Goal: Information Seeking & Learning: Learn about a topic

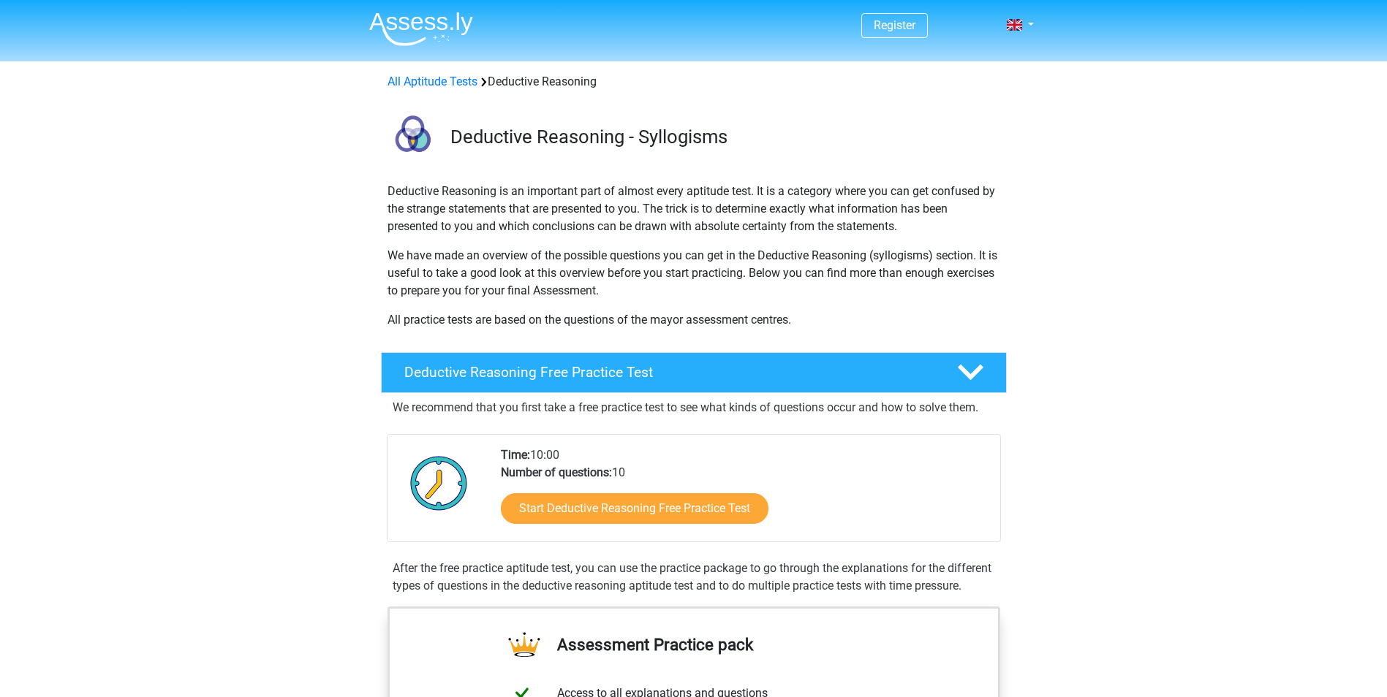
scroll to position [219, 0]
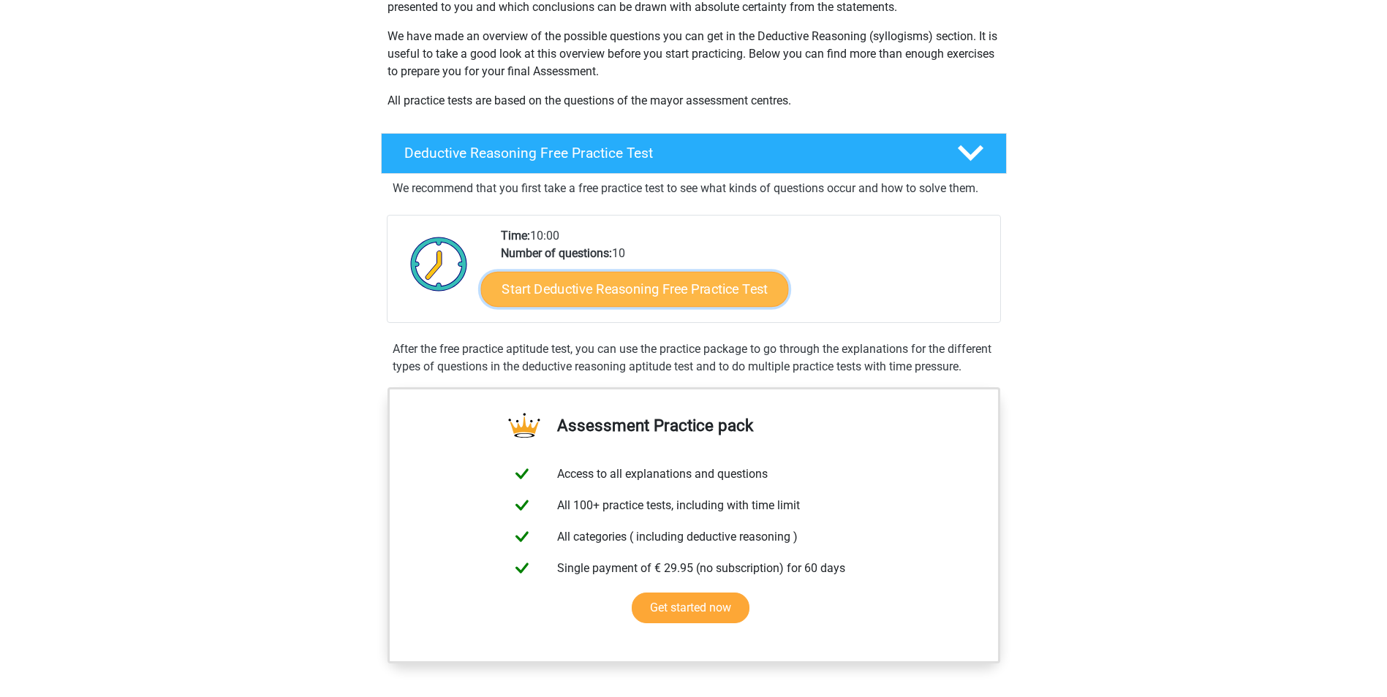
click at [586, 289] on link "Start Deductive Reasoning Free Practice Test" at bounding box center [634, 288] width 308 height 35
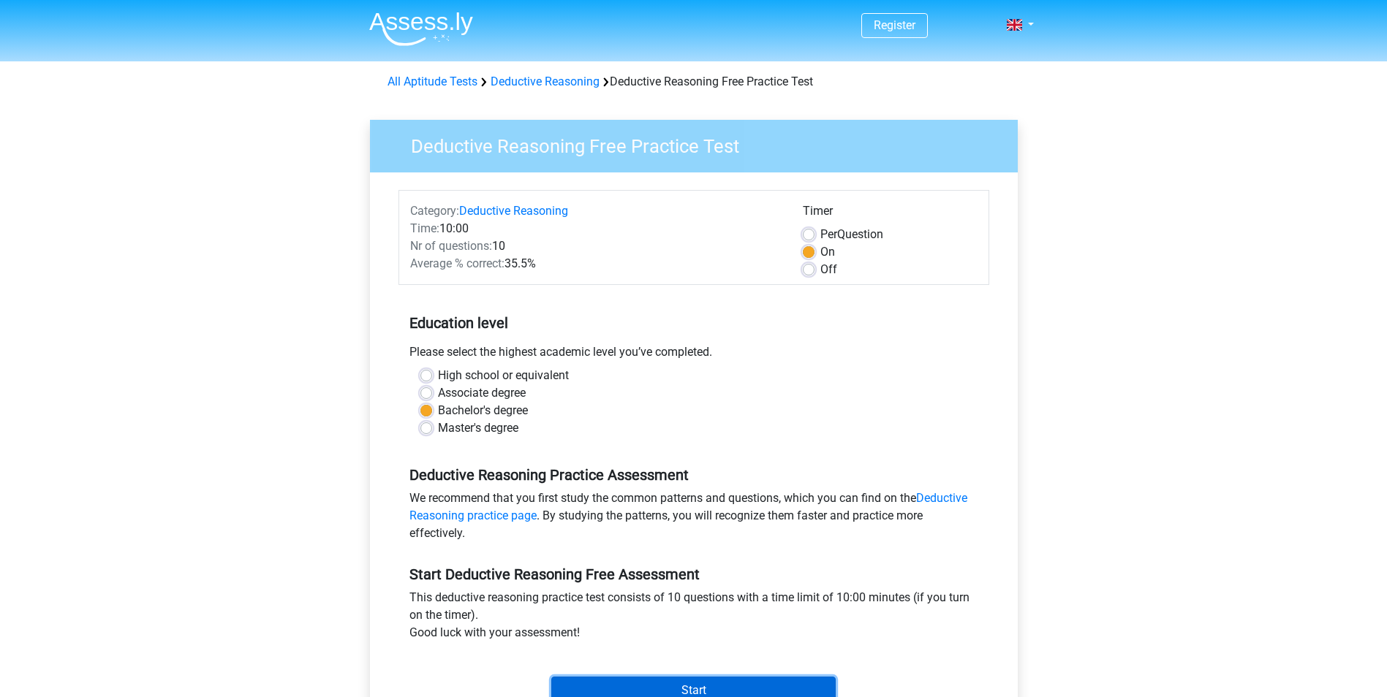
click at [681, 681] on input "Start" at bounding box center [693, 691] width 284 height 28
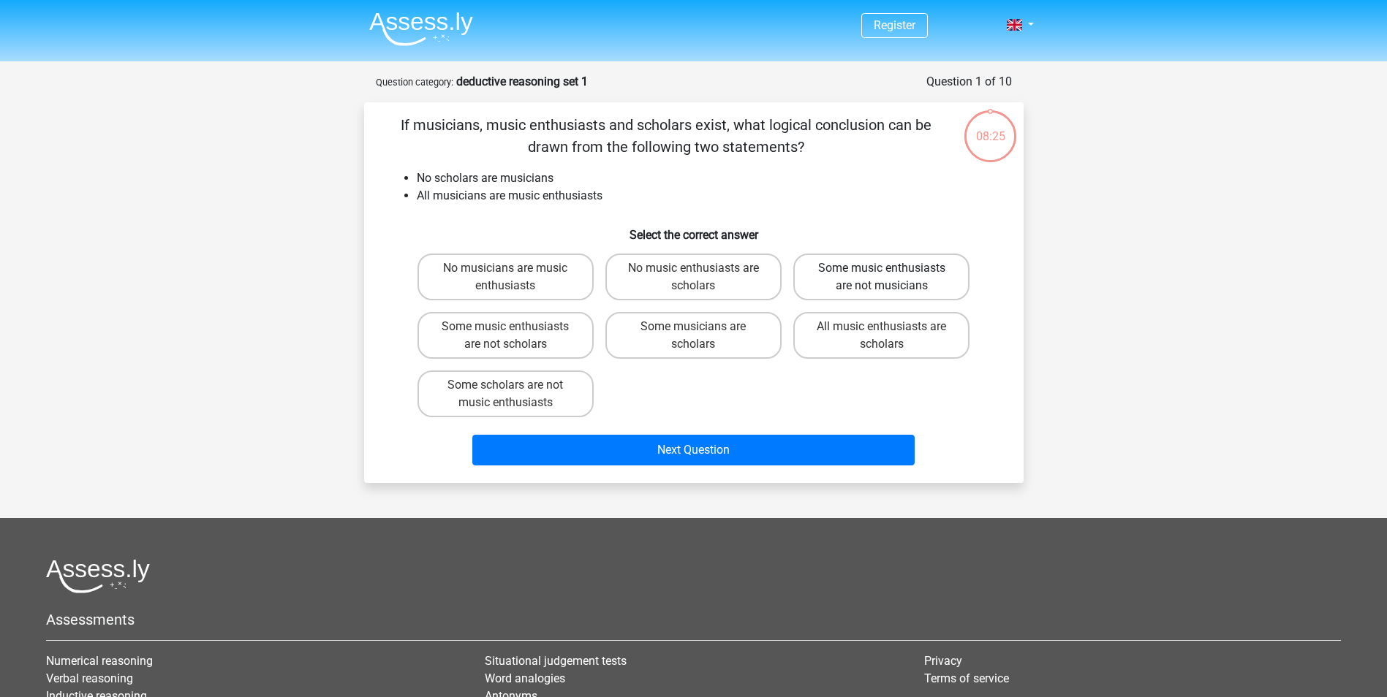
click at [906, 277] on label "Some music enthusiasts are not musicians" at bounding box center [881, 277] width 176 height 47
click at [891, 277] on input "Some music enthusiasts are not musicians" at bounding box center [887, 273] width 10 height 10
radio input "true"
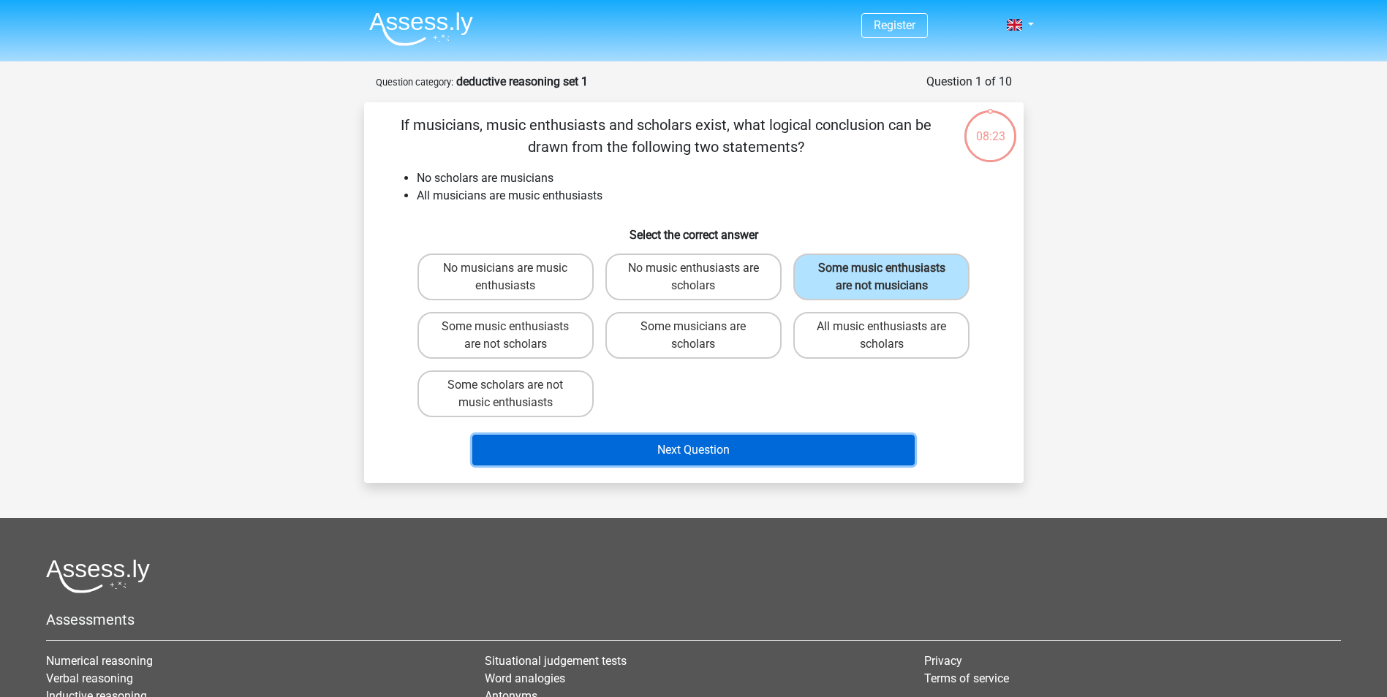
click at [740, 452] on button "Next Question" at bounding box center [693, 450] width 442 height 31
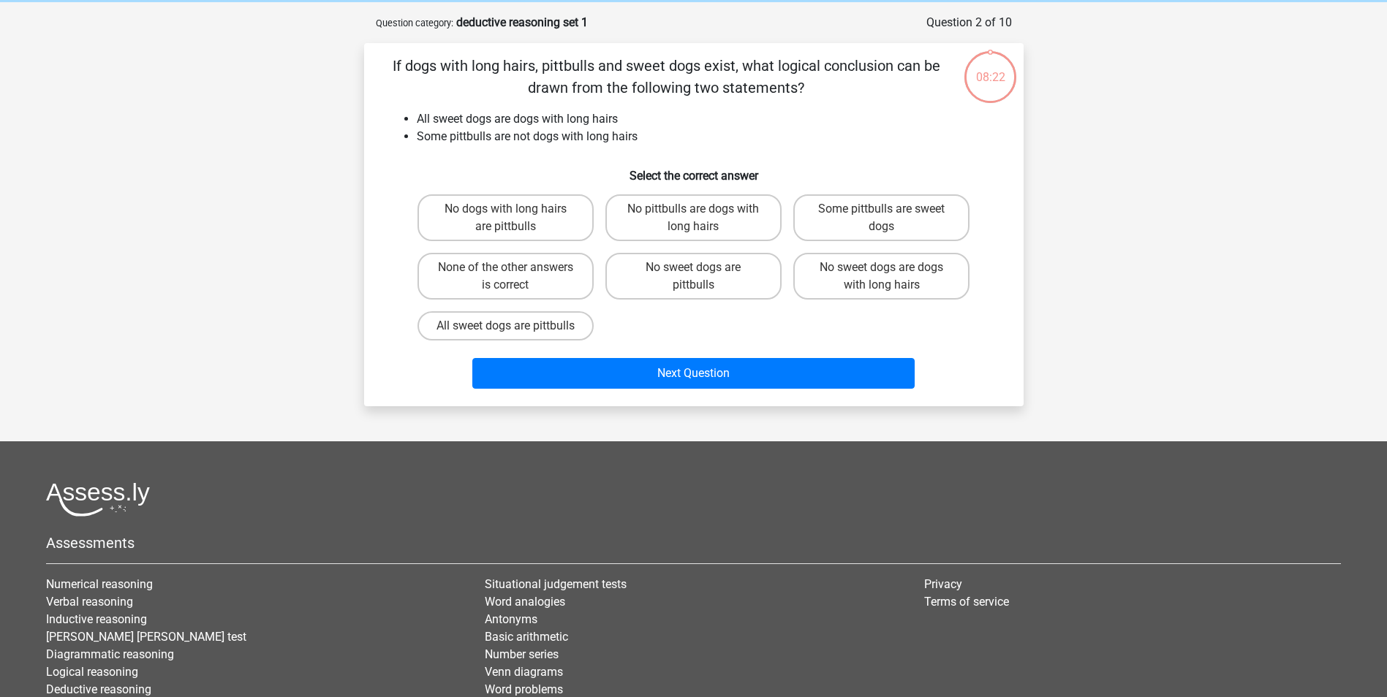
scroll to position [73, 0]
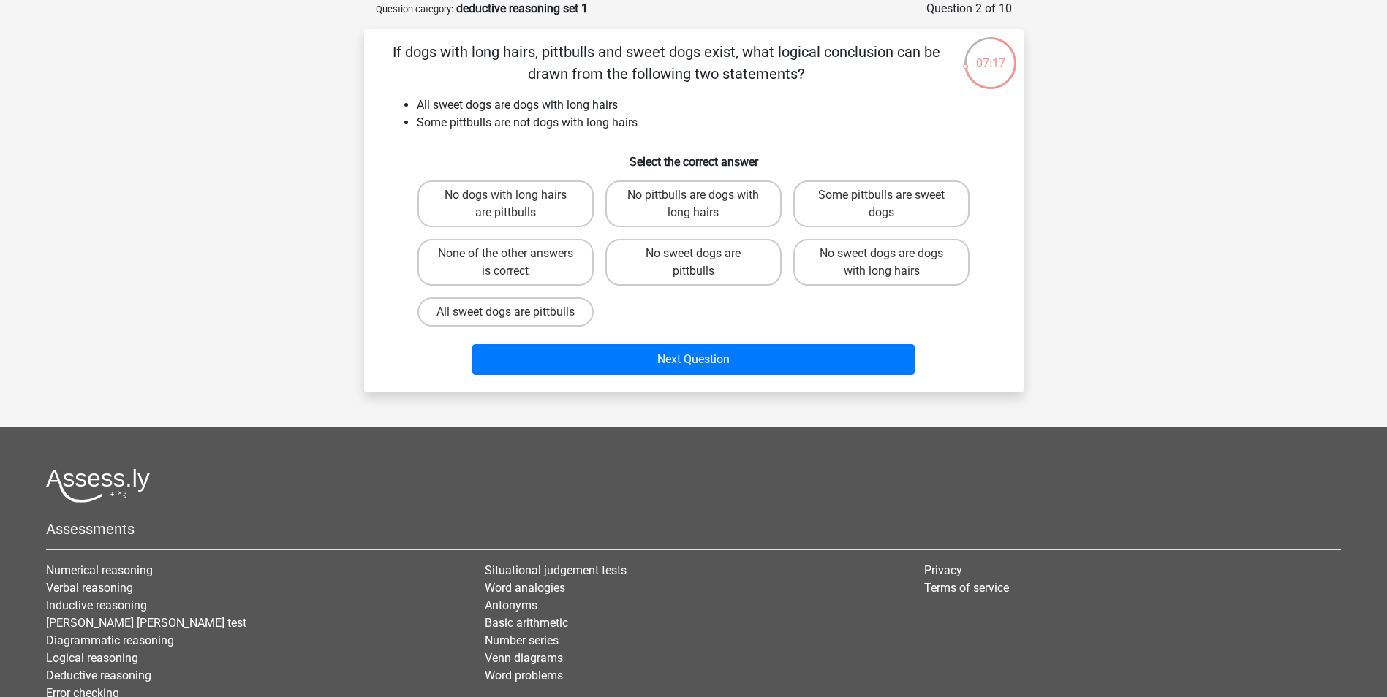
click at [693, 254] on input "No sweet dogs are pittbulls" at bounding box center [698, 259] width 10 height 10
radio input "true"
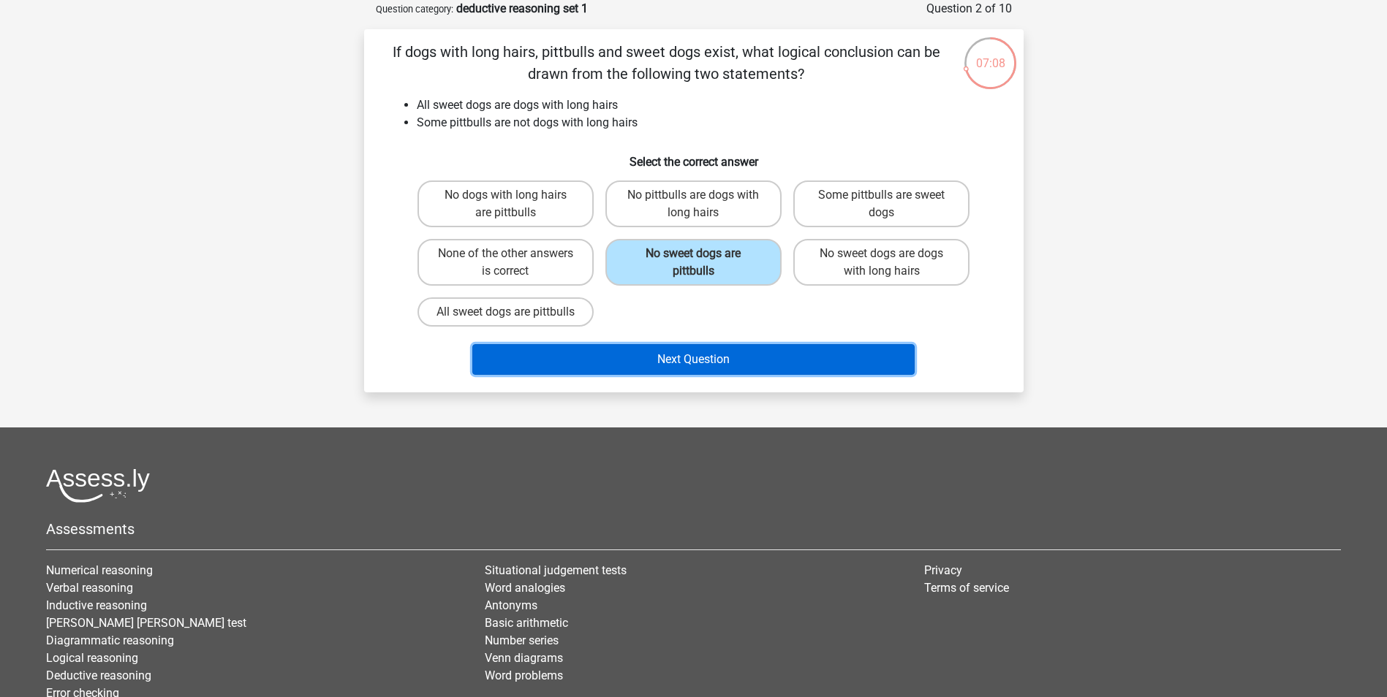
click at [708, 375] on button "Next Question" at bounding box center [693, 359] width 442 height 31
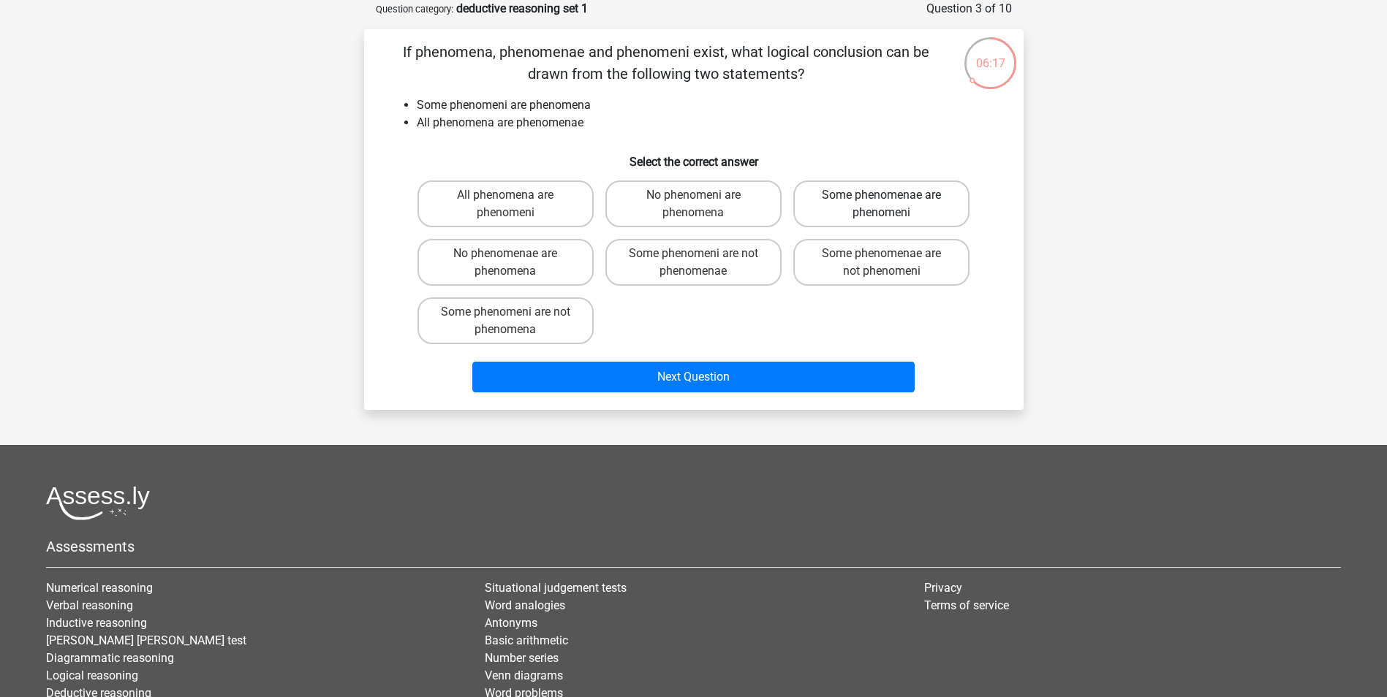
click at [902, 211] on label "Some phenomenae are phenomeni" at bounding box center [881, 204] width 176 height 47
click at [891, 205] on input "Some phenomenae are phenomeni" at bounding box center [887, 200] width 10 height 10
radio input "true"
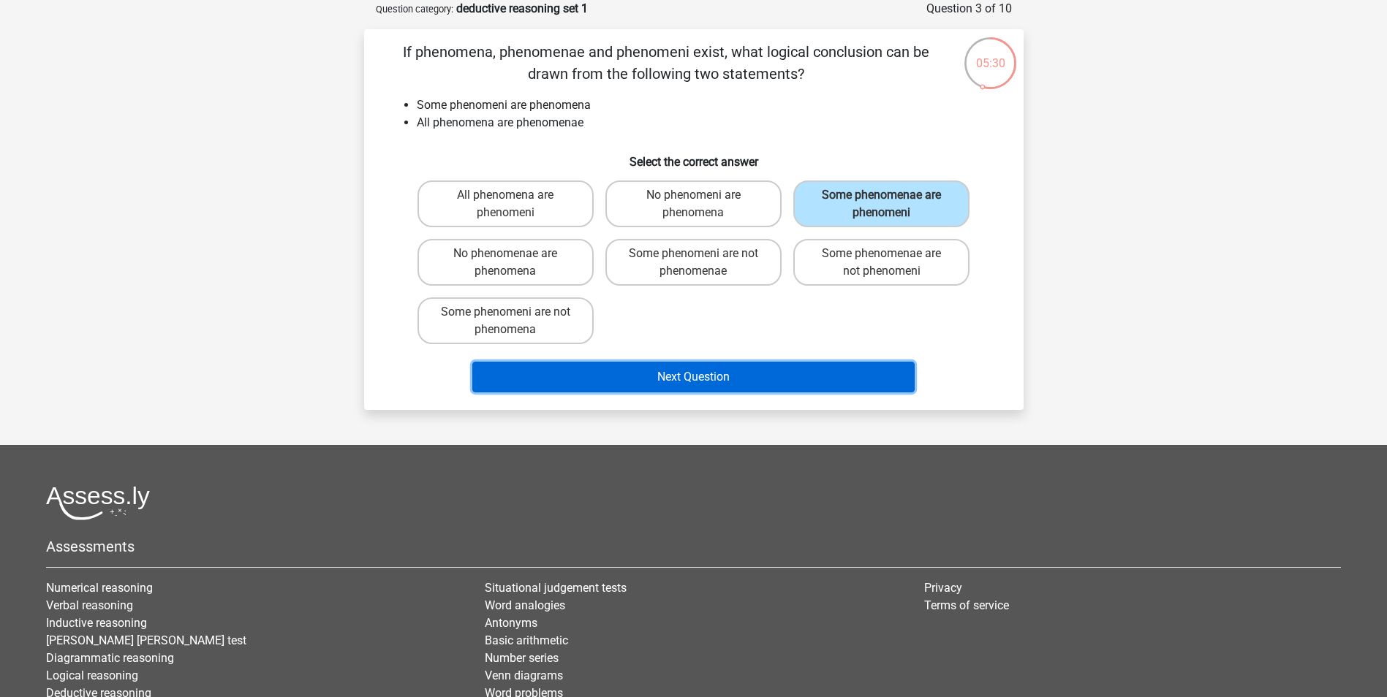
click at [802, 378] on button "Next Question" at bounding box center [693, 377] width 442 height 31
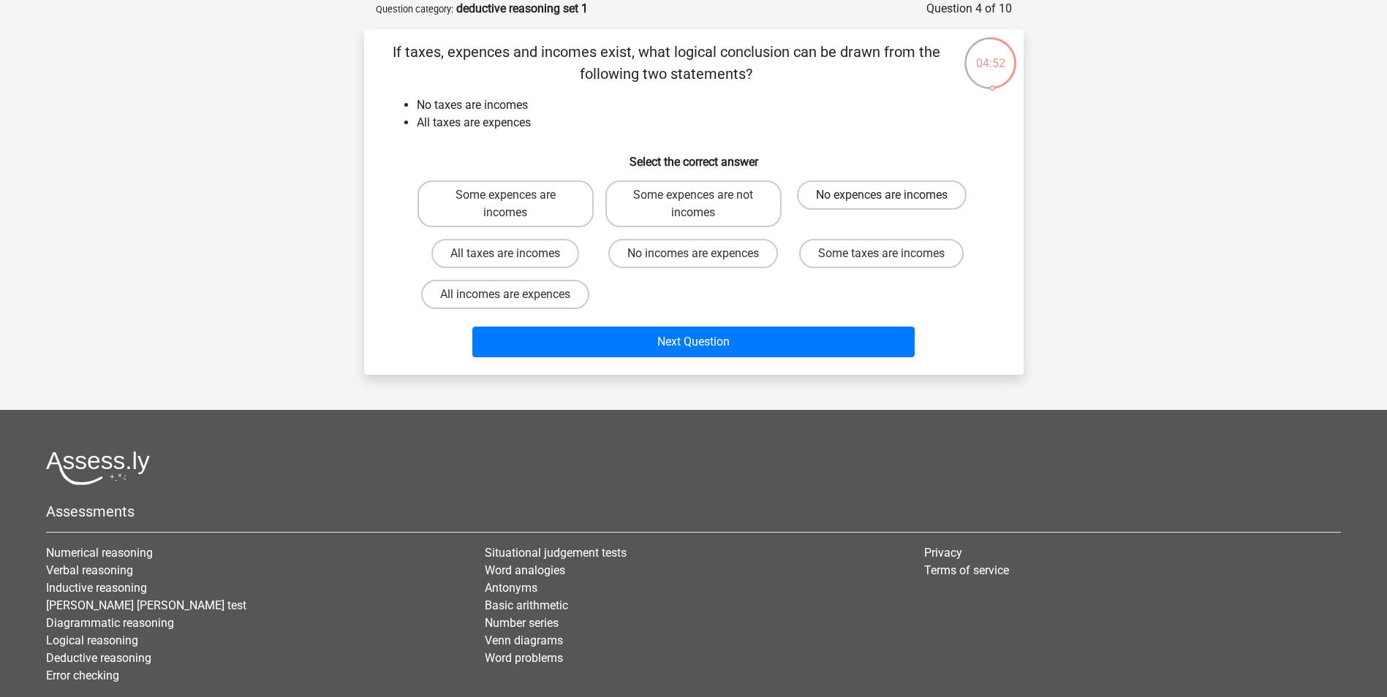
click at [901, 192] on label "No expences are incomes" at bounding box center [882, 195] width 170 height 29
click at [891, 195] on input "No expences are incomes" at bounding box center [887, 200] width 10 height 10
radio input "true"
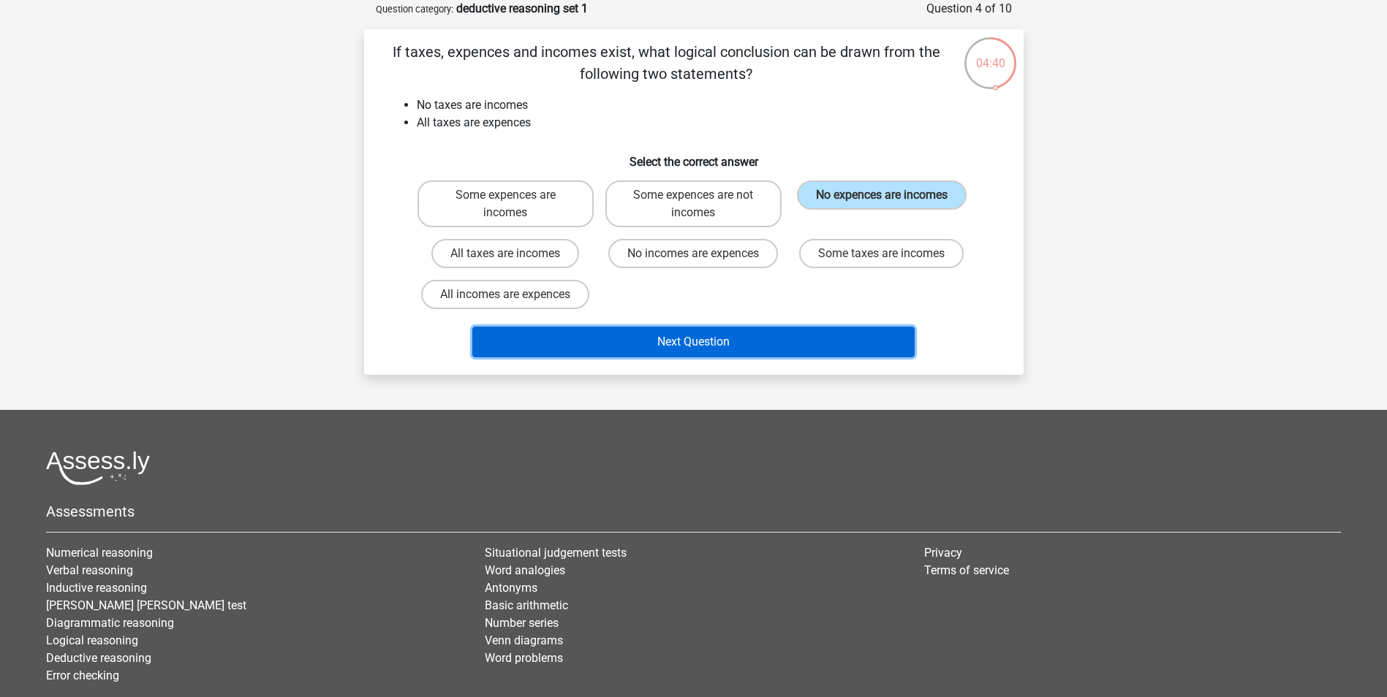
click at [755, 341] on button "Next Question" at bounding box center [693, 342] width 442 height 31
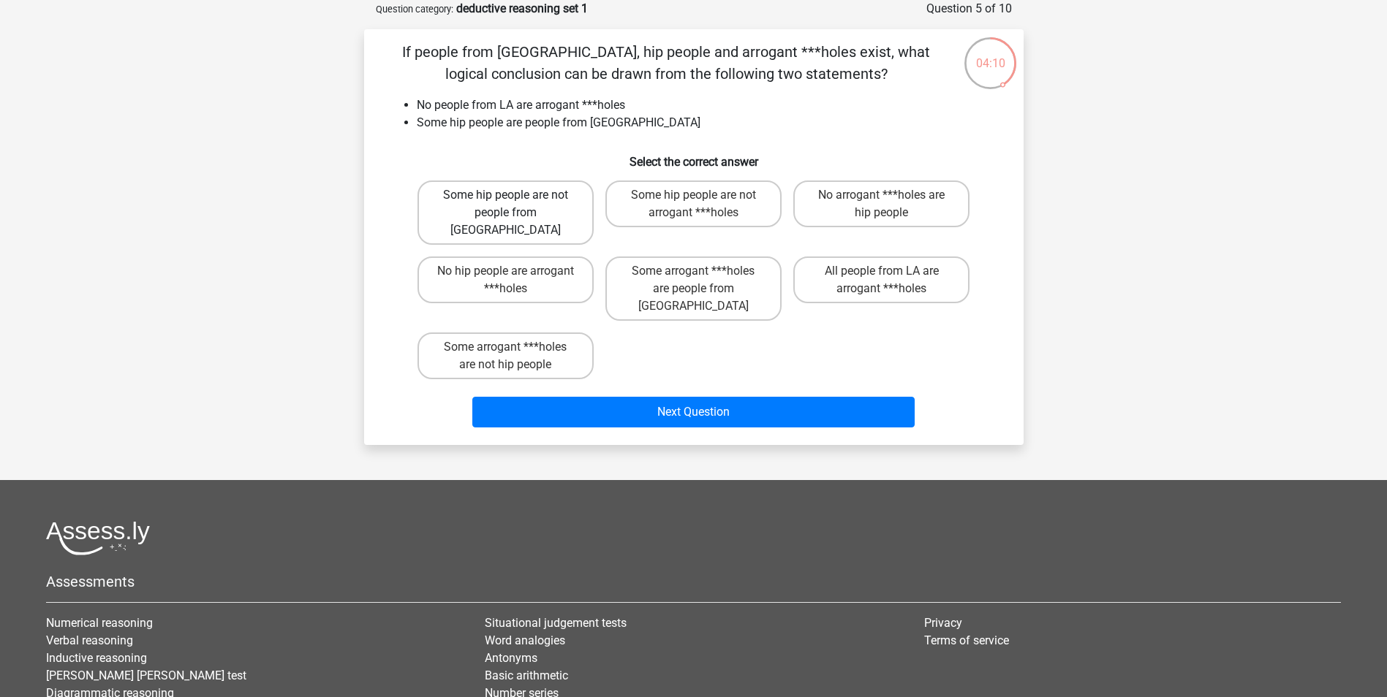
click at [561, 200] on label "Some hip people are not people from LA" at bounding box center [505, 213] width 176 height 64
click at [515, 200] on input "Some hip people are not people from LA" at bounding box center [510, 200] width 10 height 10
radio input "true"
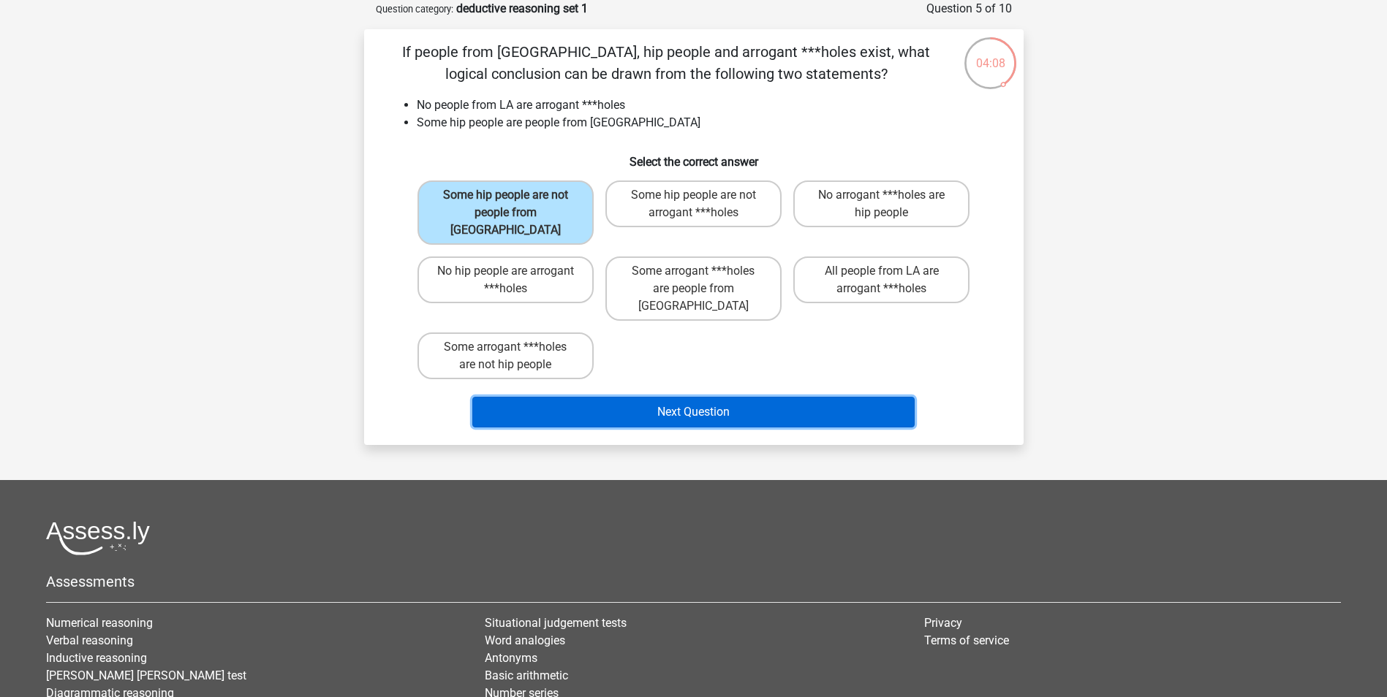
click at [750, 397] on button "Next Question" at bounding box center [693, 412] width 442 height 31
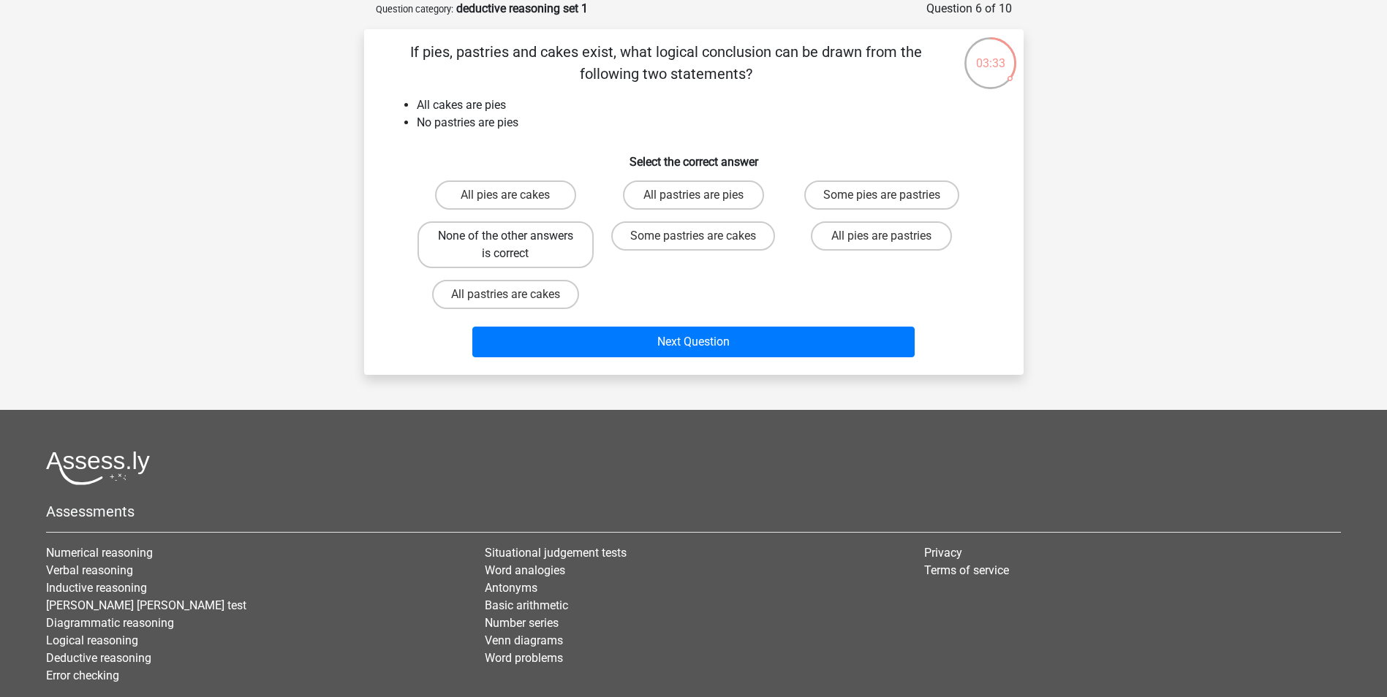
click at [477, 246] on label "None of the other answers is correct" at bounding box center [505, 244] width 176 height 47
click at [505, 246] on input "None of the other answers is correct" at bounding box center [510, 241] width 10 height 10
radio input "true"
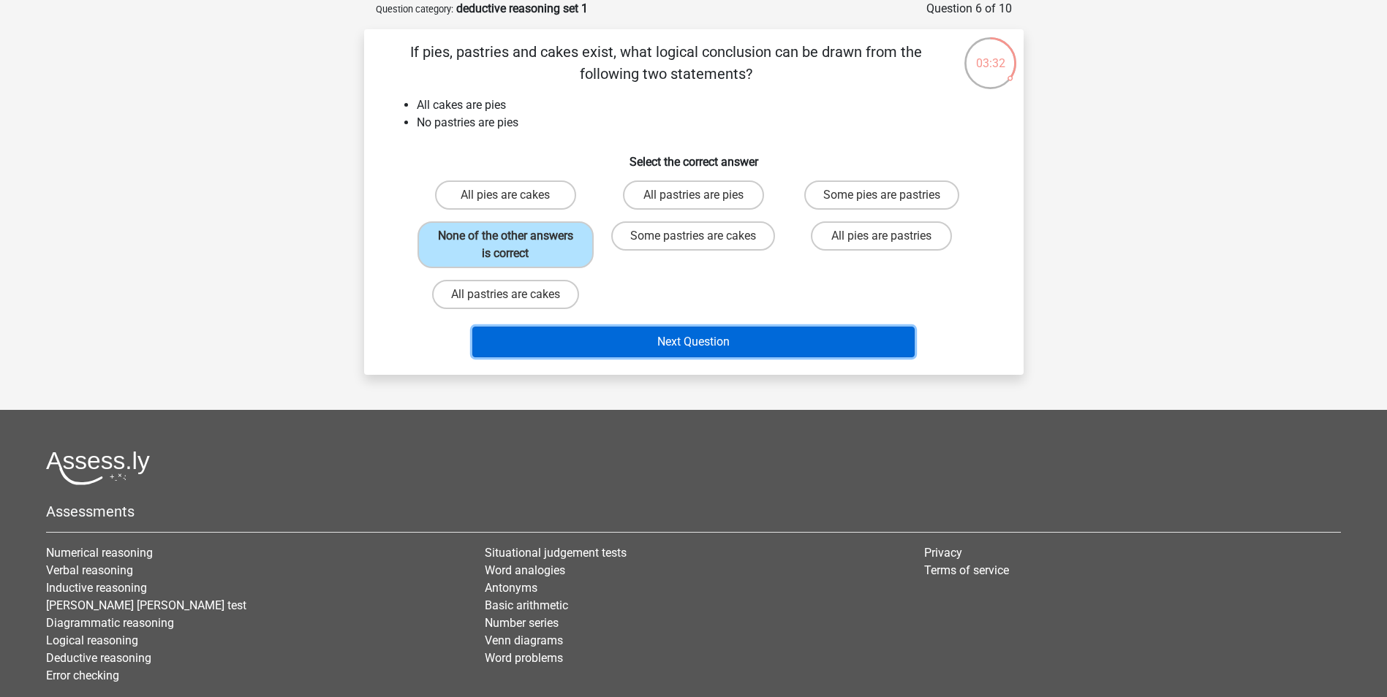
click at [686, 336] on button "Next Question" at bounding box center [693, 342] width 442 height 31
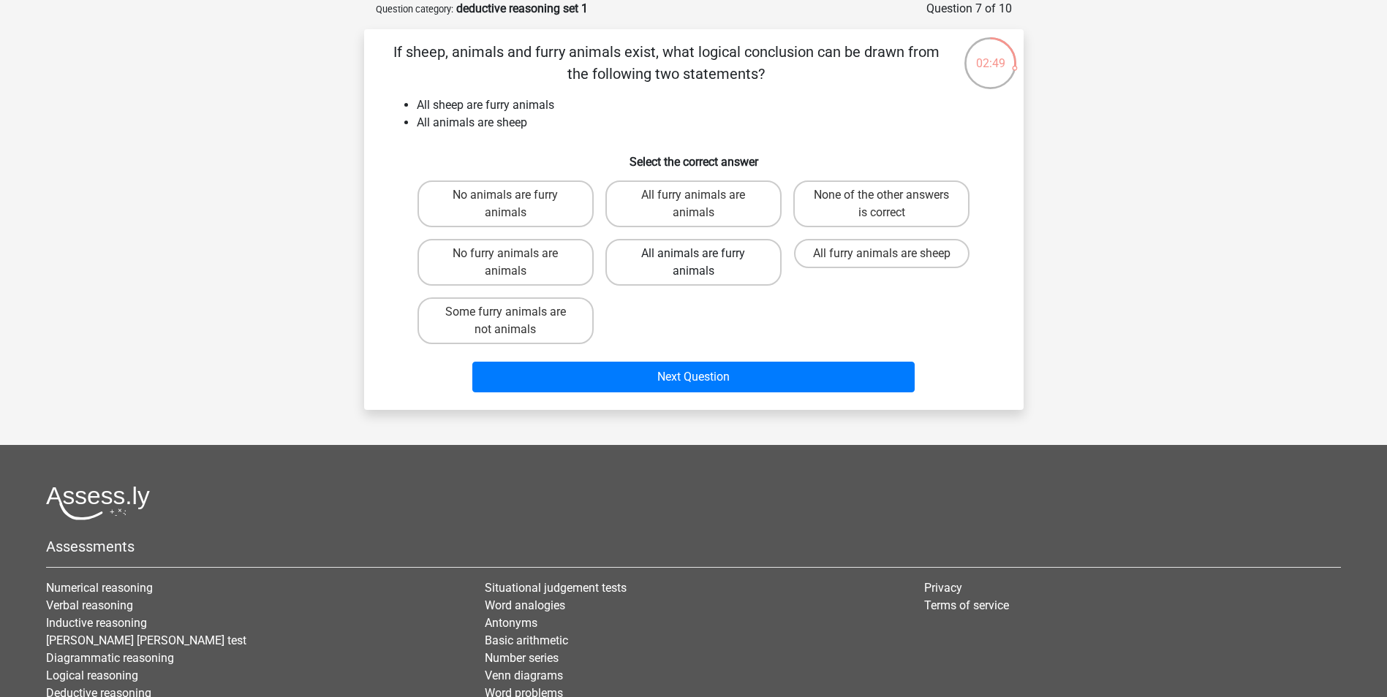
click at [748, 267] on label "All animals are furry animals" at bounding box center [693, 262] width 176 height 47
click at [702, 263] on input "All animals are furry animals" at bounding box center [698, 259] width 10 height 10
radio input "true"
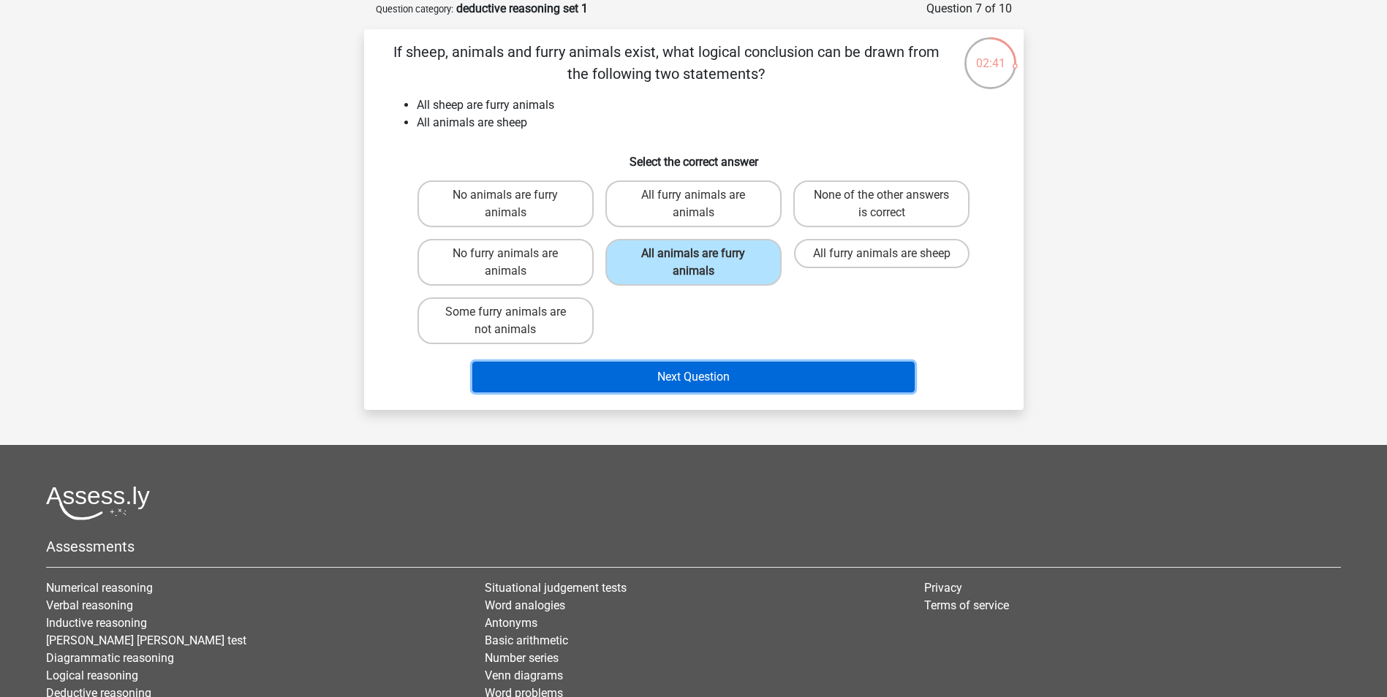
click at [707, 376] on button "Next Question" at bounding box center [693, 377] width 442 height 31
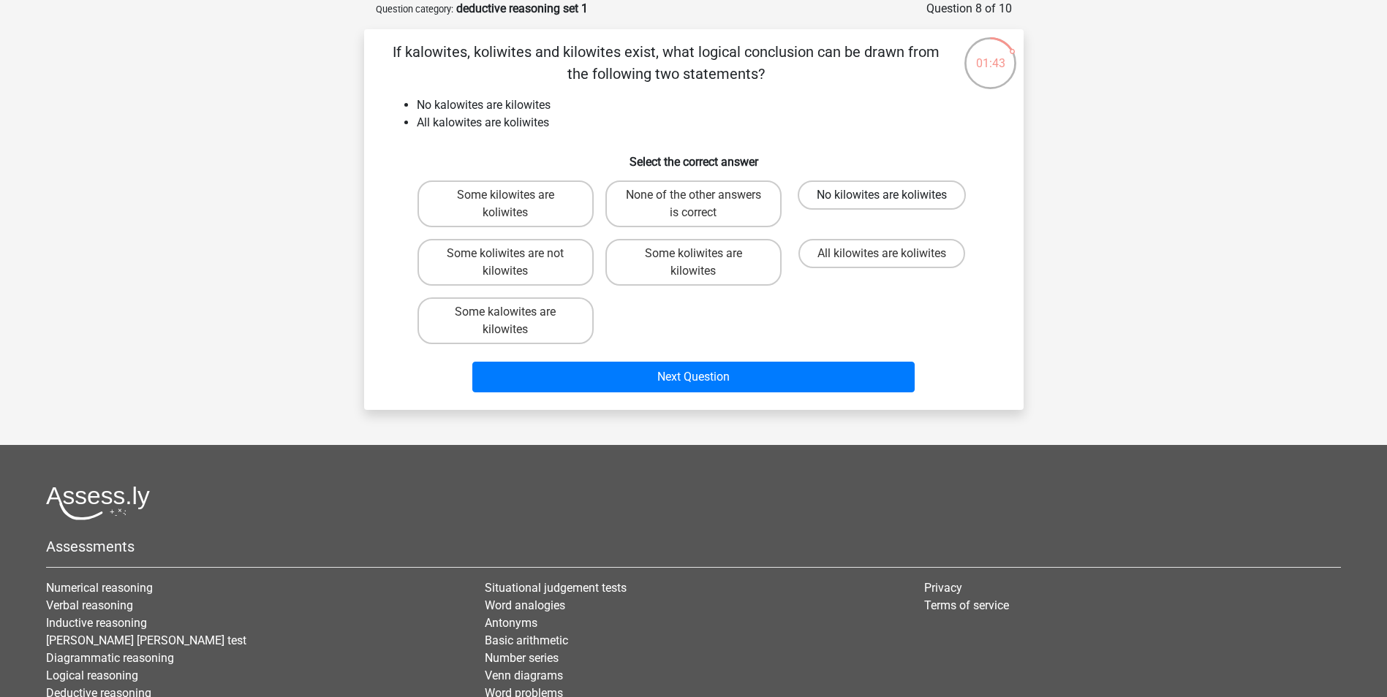
click at [891, 196] on label "No kilowites are koliwites" at bounding box center [881, 195] width 168 height 29
click at [891, 196] on input "No kilowites are koliwites" at bounding box center [887, 200] width 10 height 10
radio input "true"
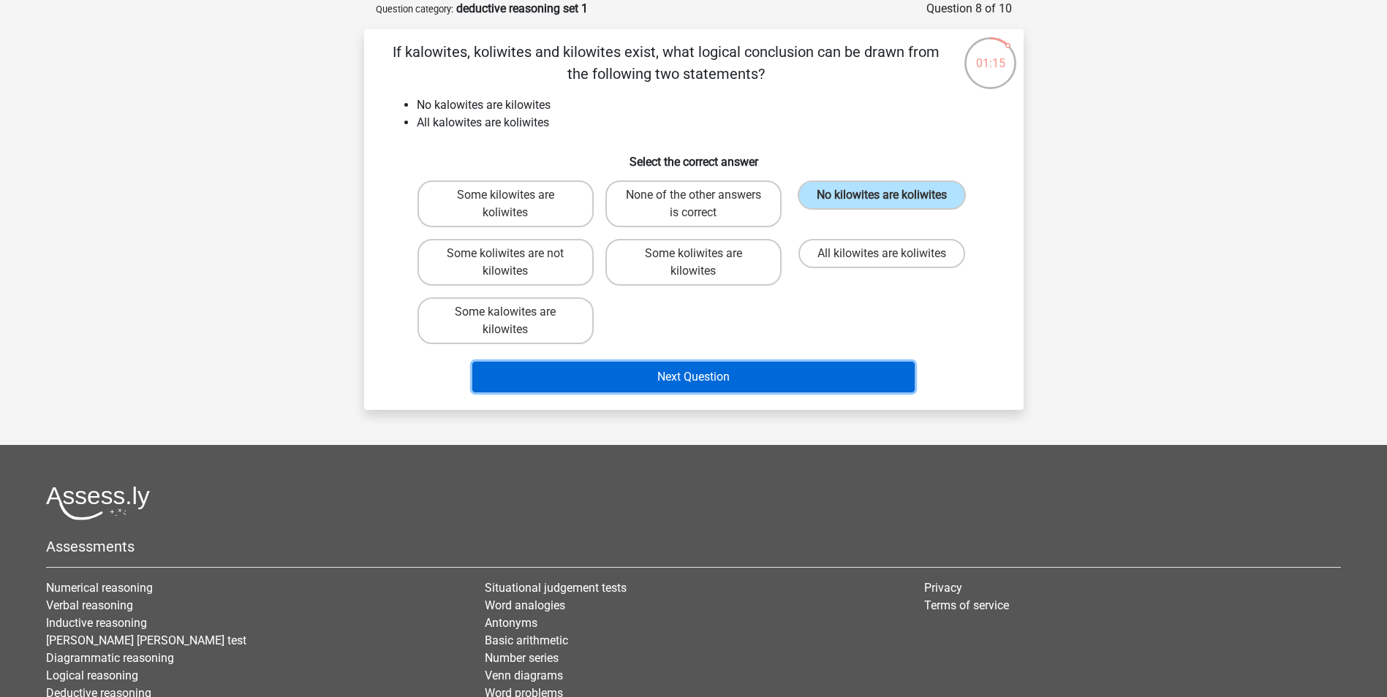
click at [802, 379] on button "Next Question" at bounding box center [693, 377] width 442 height 31
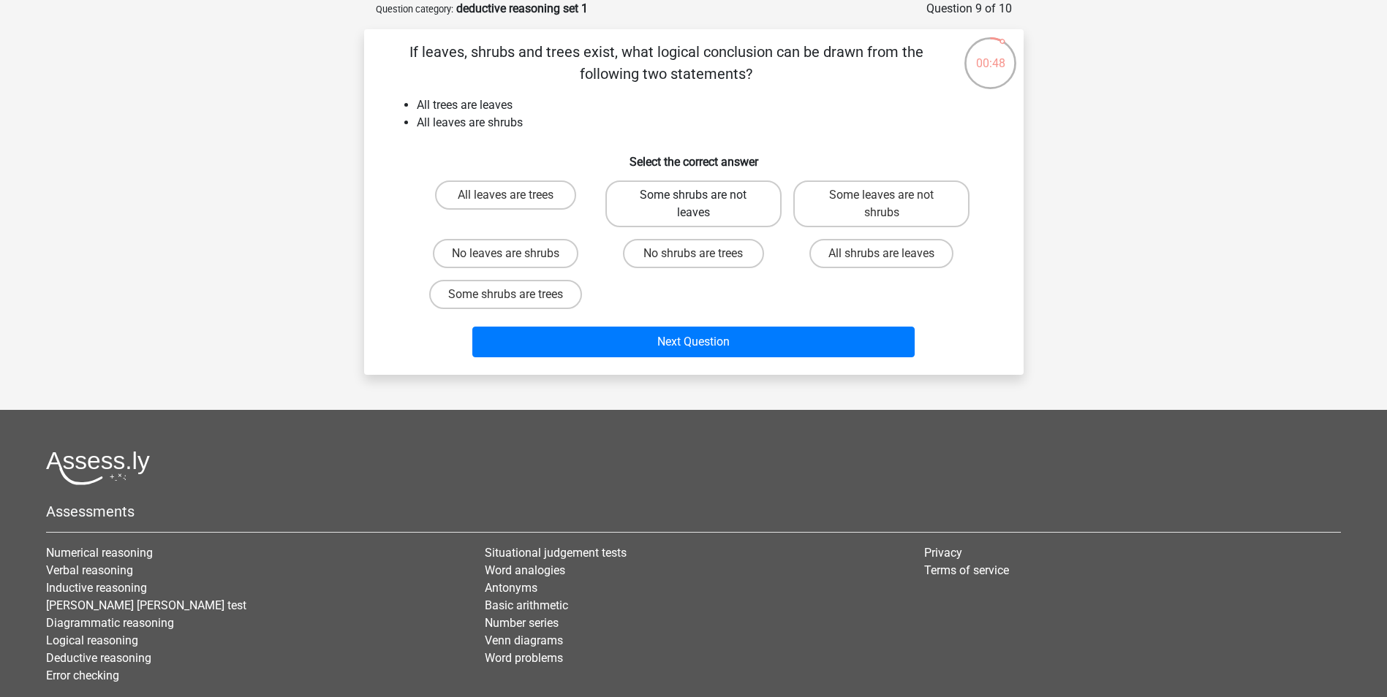
click at [734, 198] on label "Some shrubs are not leaves" at bounding box center [693, 204] width 176 height 47
click at [702, 198] on input "Some shrubs are not leaves" at bounding box center [698, 200] width 10 height 10
radio input "true"
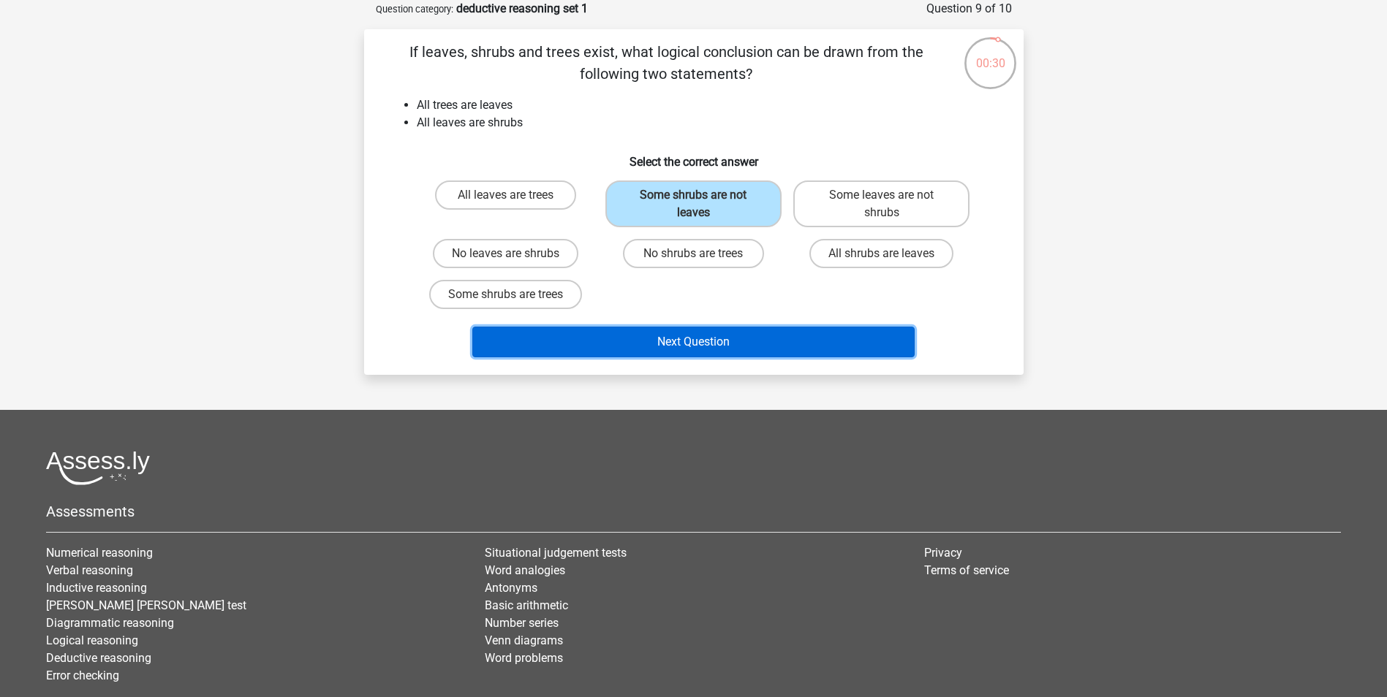
click at [673, 346] on button "Next Question" at bounding box center [693, 342] width 442 height 31
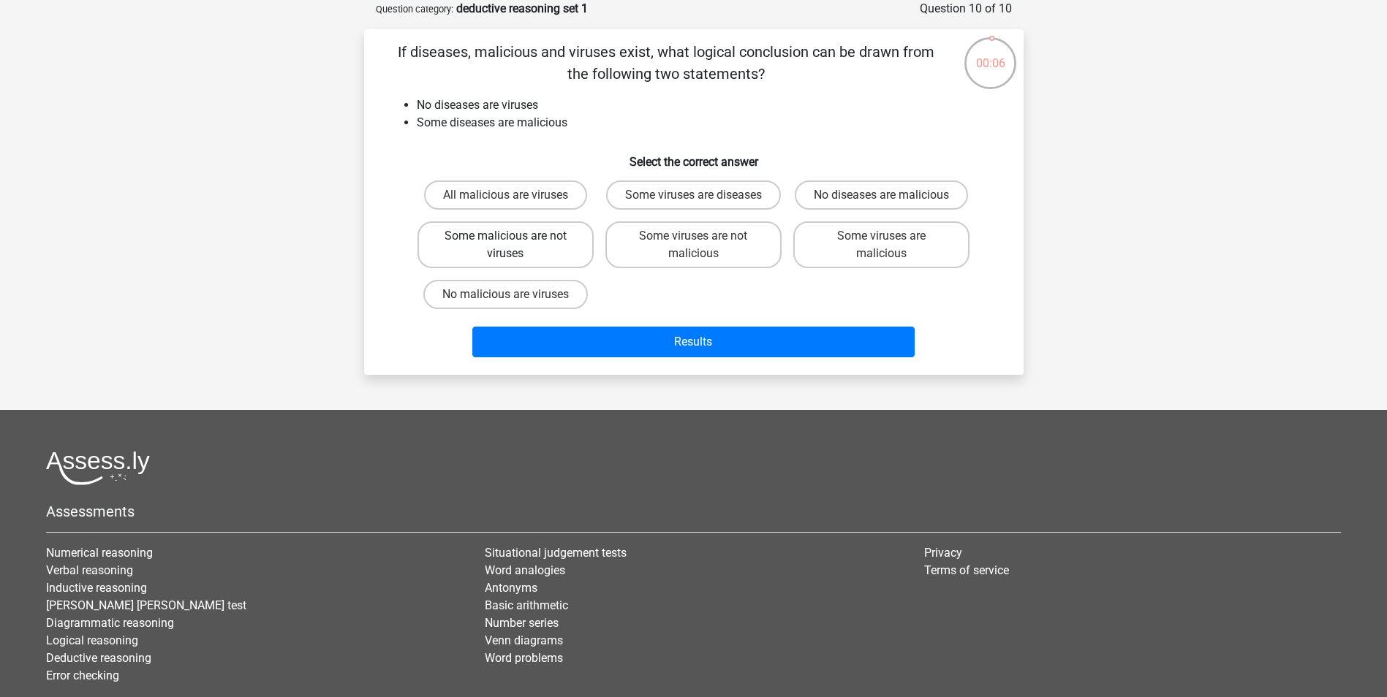
click at [543, 268] on label "Some malicious are not viruses" at bounding box center [505, 244] width 176 height 47
click at [515, 246] on input "Some malicious are not viruses" at bounding box center [510, 241] width 10 height 10
radio input "true"
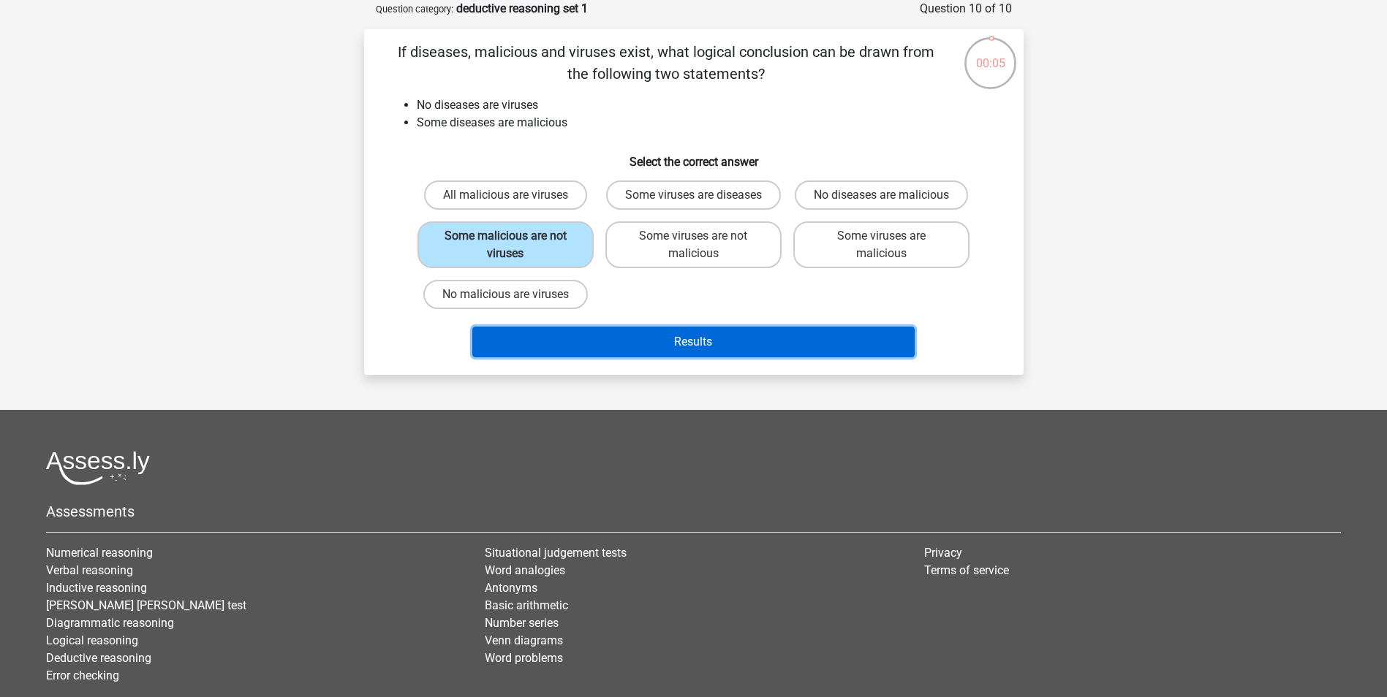
click at [692, 357] on button "Results" at bounding box center [693, 342] width 442 height 31
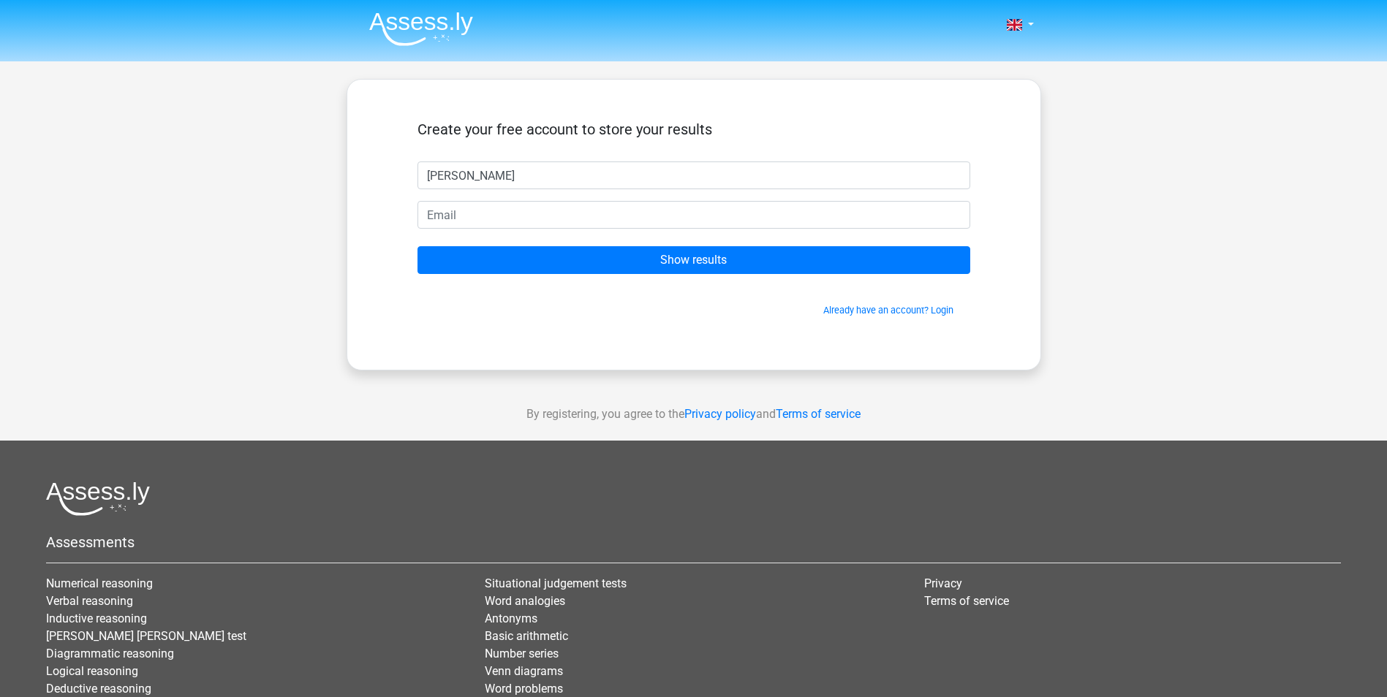
type input "Magda"
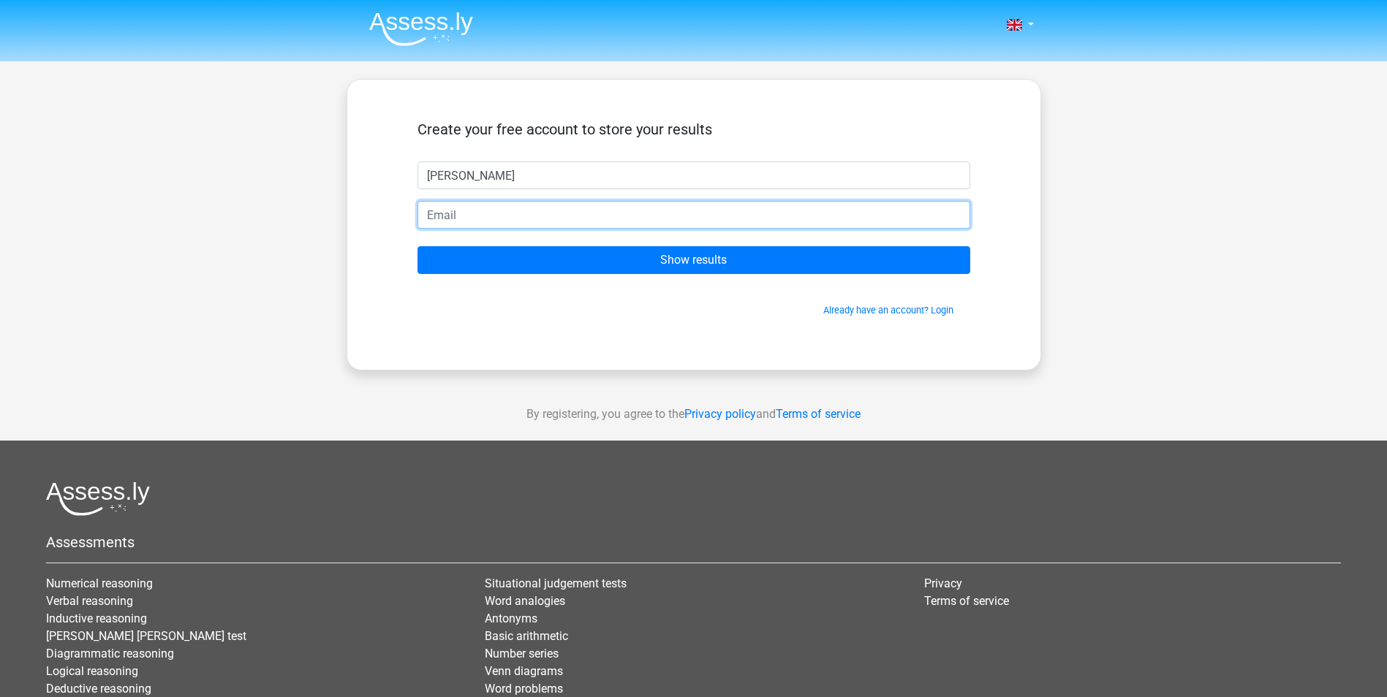
click at [469, 210] on input "email" at bounding box center [693, 215] width 553 height 28
type input "magda.cichacka@gmail.com"
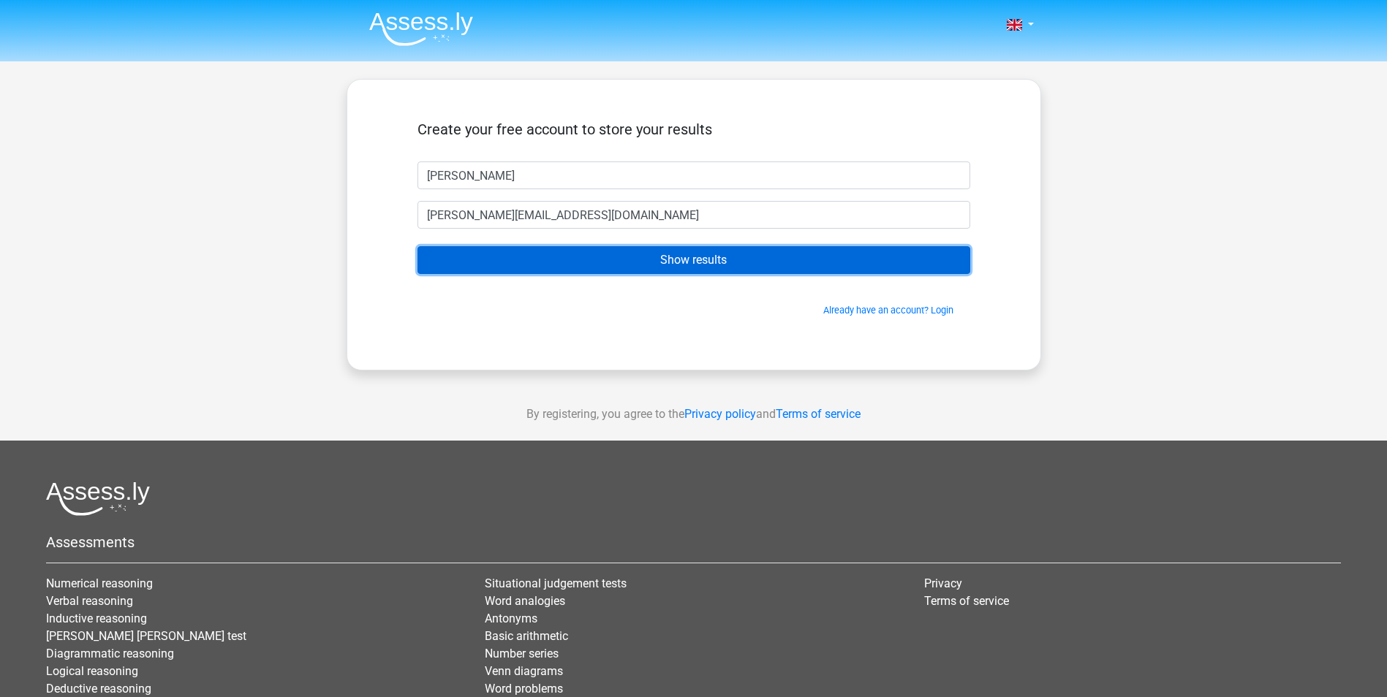
click at [691, 258] on input "Show results" at bounding box center [693, 260] width 553 height 28
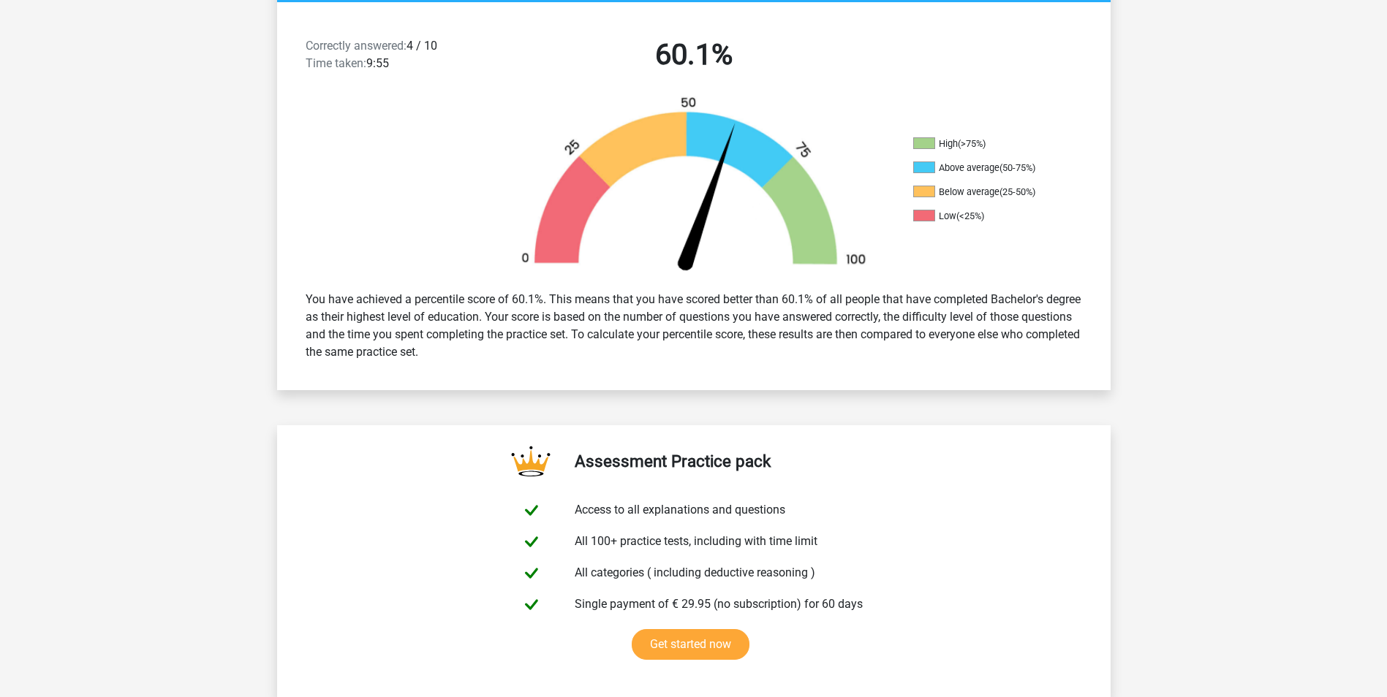
scroll to position [292, 0]
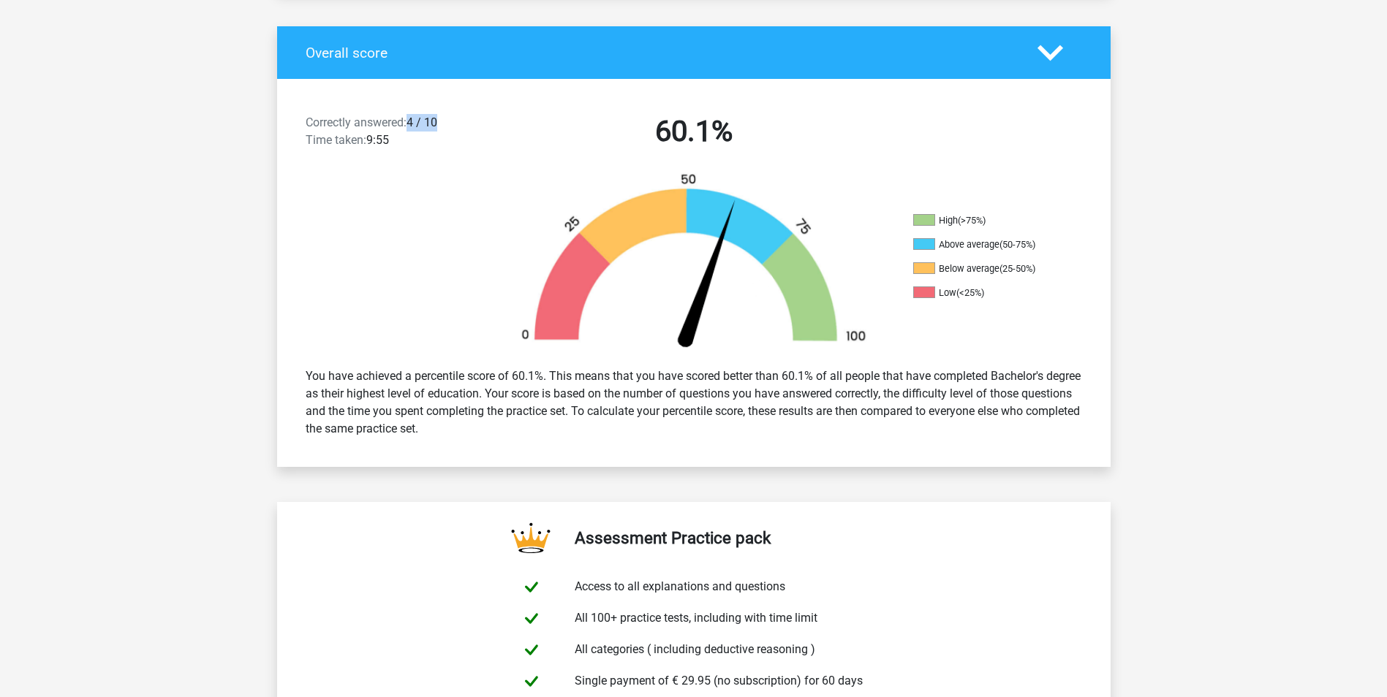
drag, startPoint x: 409, startPoint y: 121, endPoint x: 467, endPoint y: 125, distance: 57.9
click at [467, 125] on div "Correctly answered: 4 / 10 Time taken: 9:55" at bounding box center [395, 134] width 200 height 41
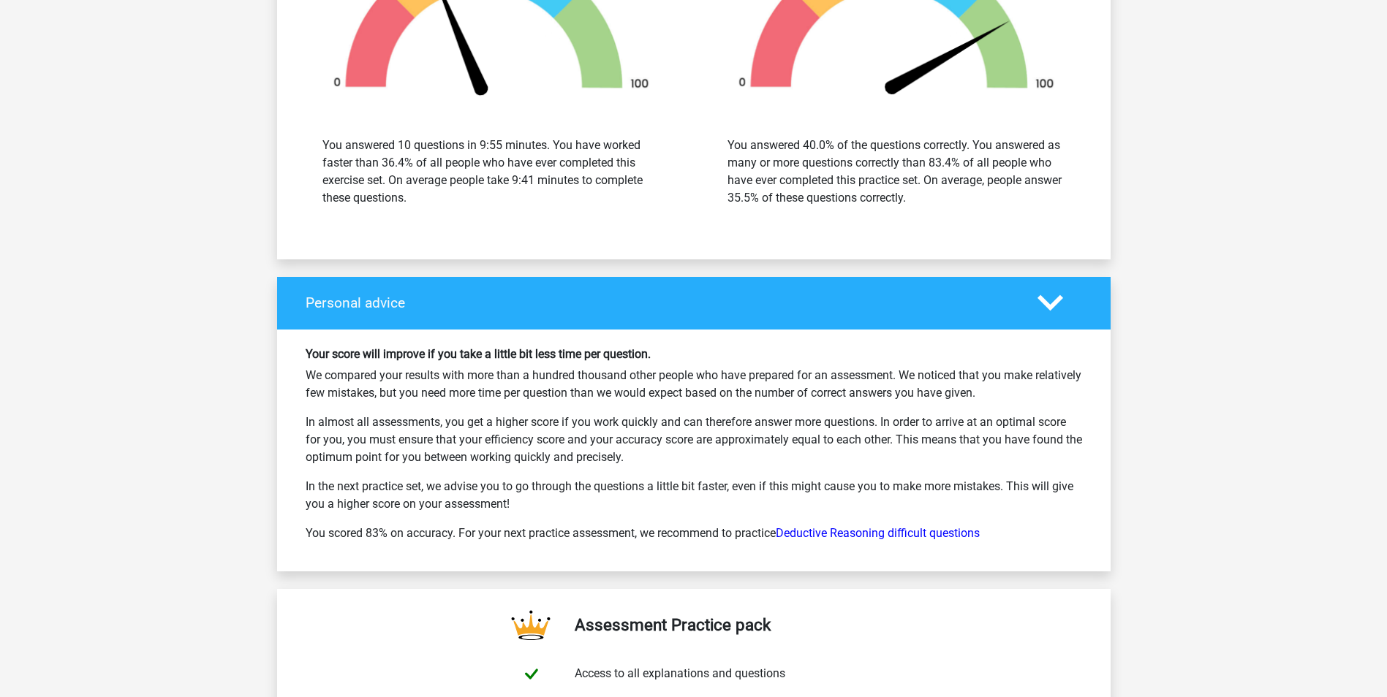
scroll to position [1608, 0]
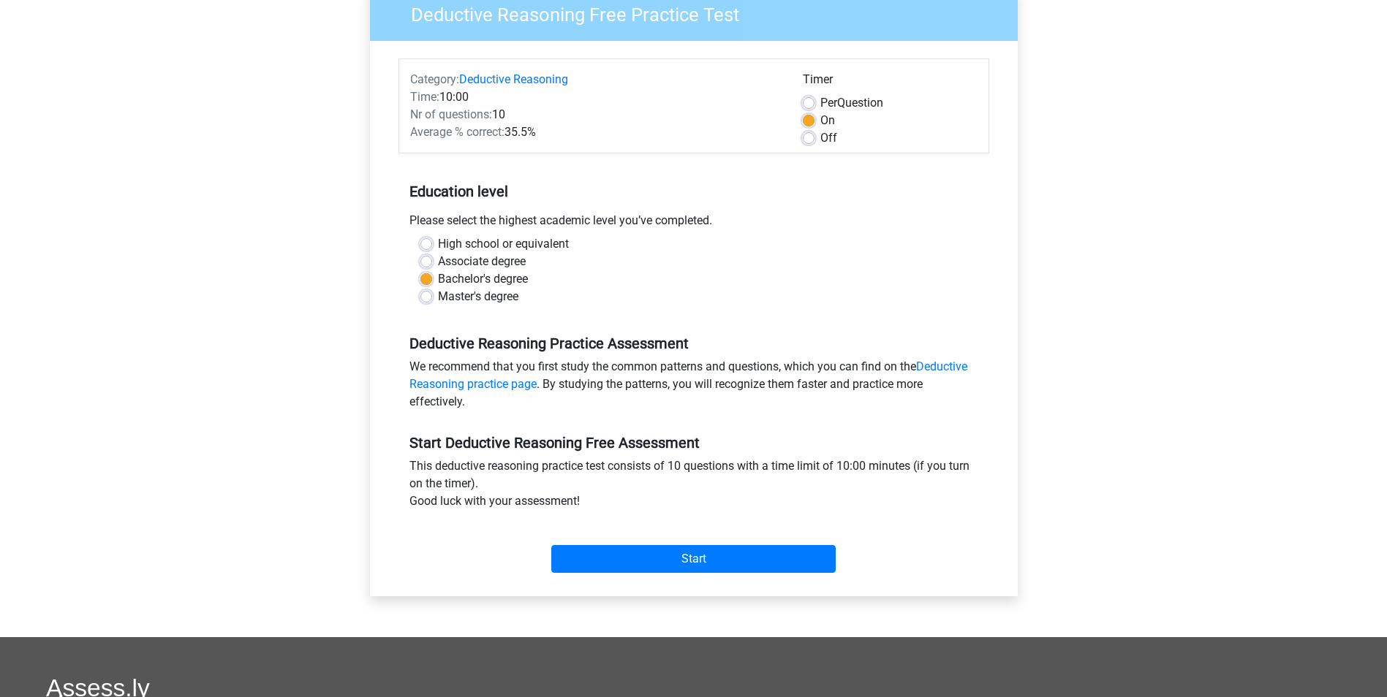
scroll to position [146, 0]
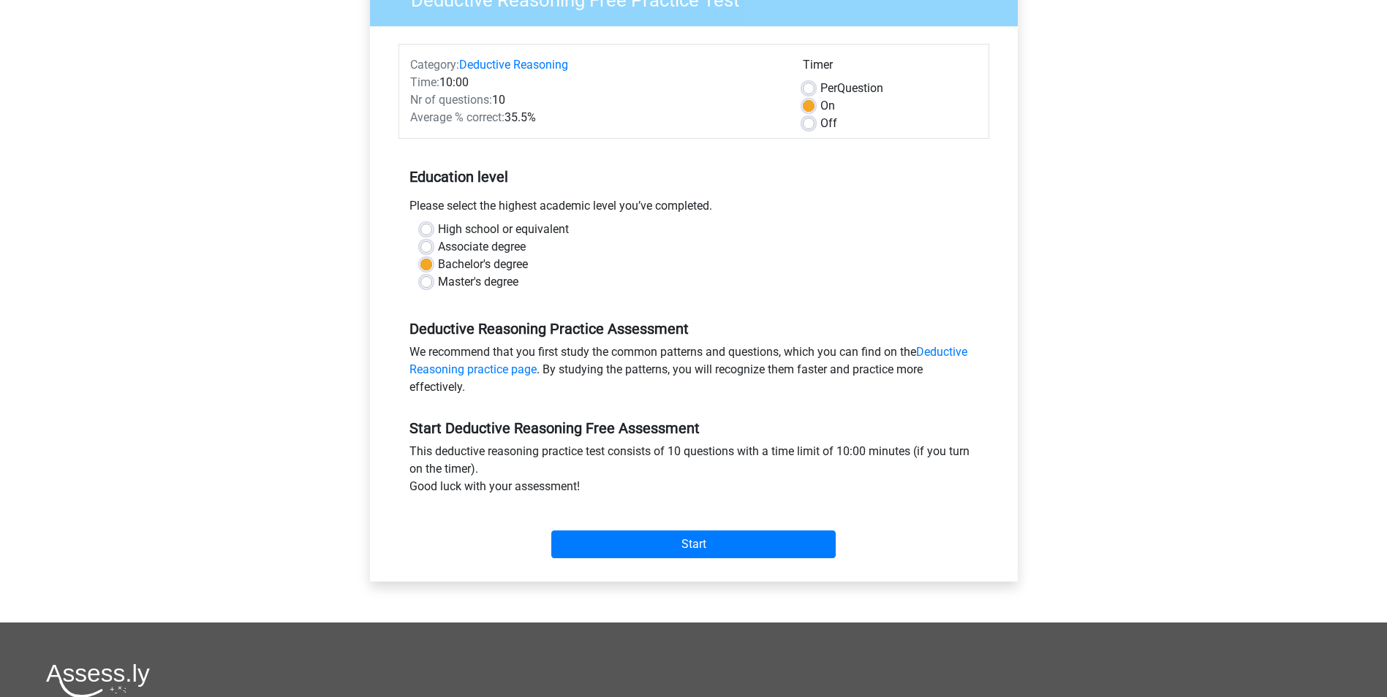
click at [439, 287] on label "Master's degree" at bounding box center [478, 282] width 80 height 18
click at [432, 287] on input "Master's degree" at bounding box center [426, 280] width 12 height 15
radio input "true"
click at [689, 553] on input "Start" at bounding box center [693, 545] width 284 height 28
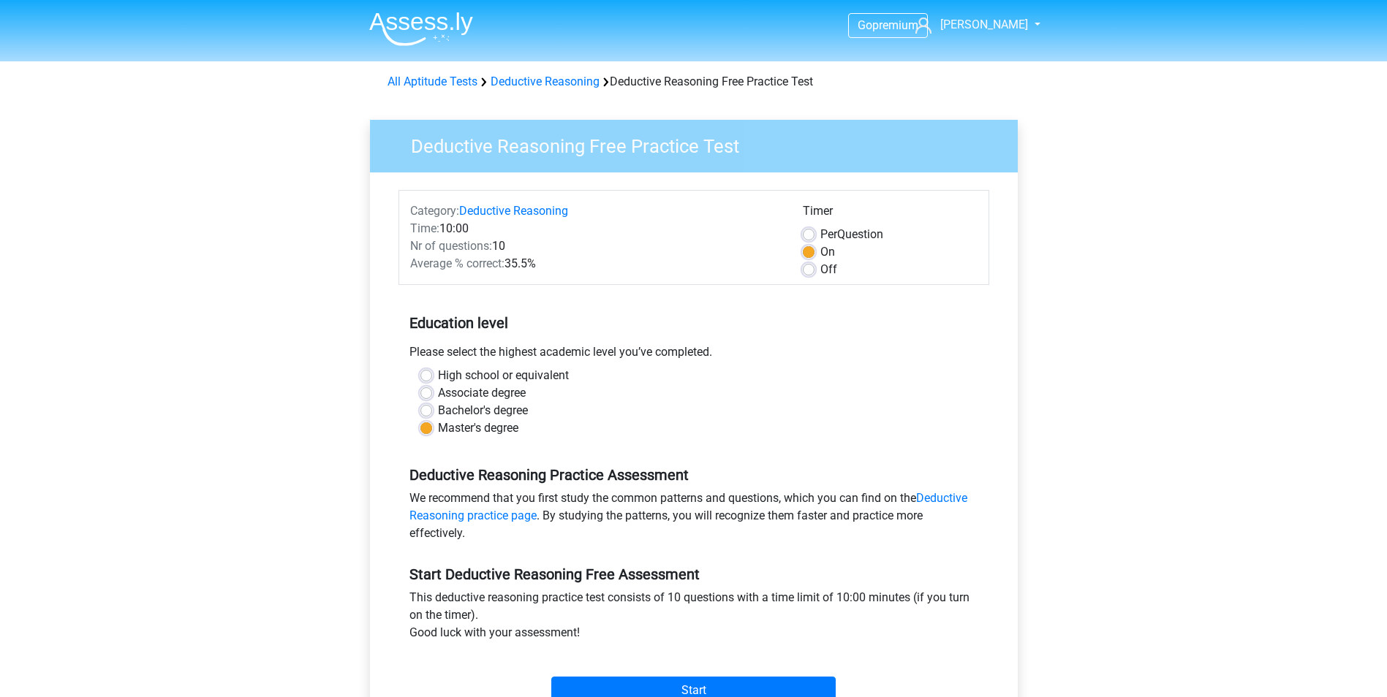
scroll to position [146, 0]
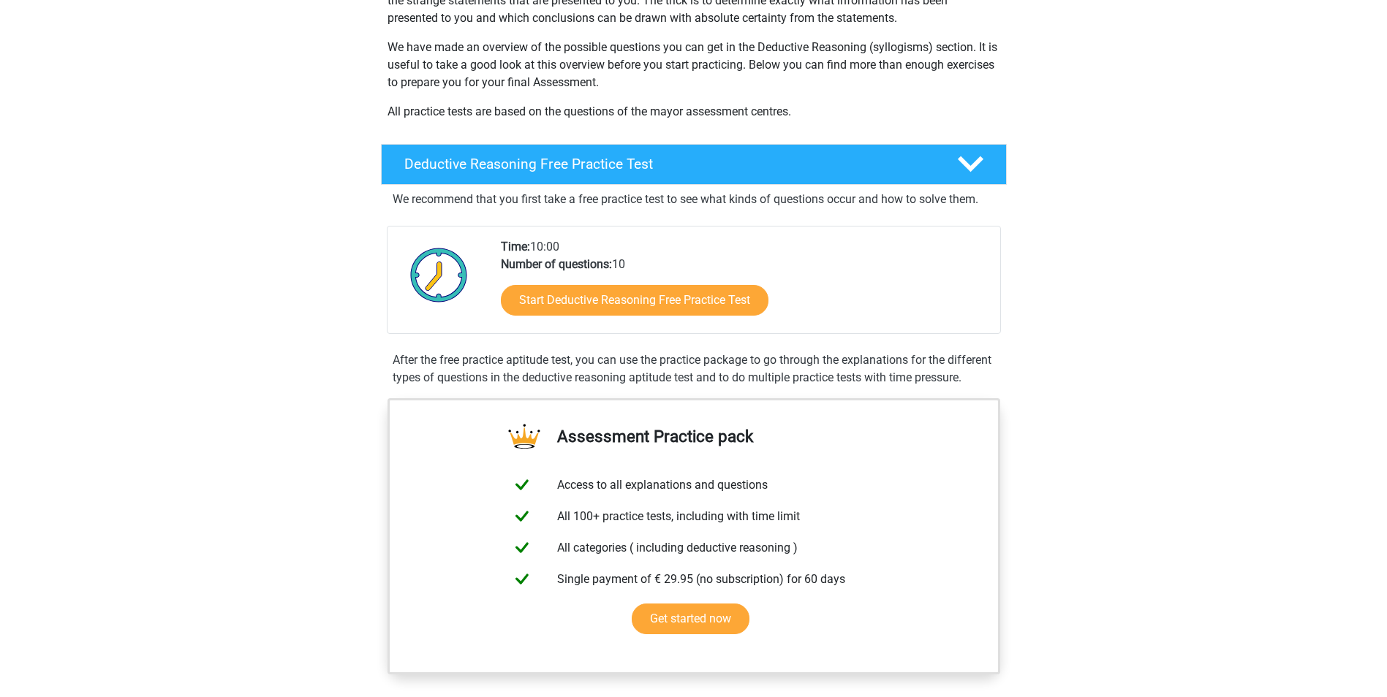
scroll to position [292, 0]
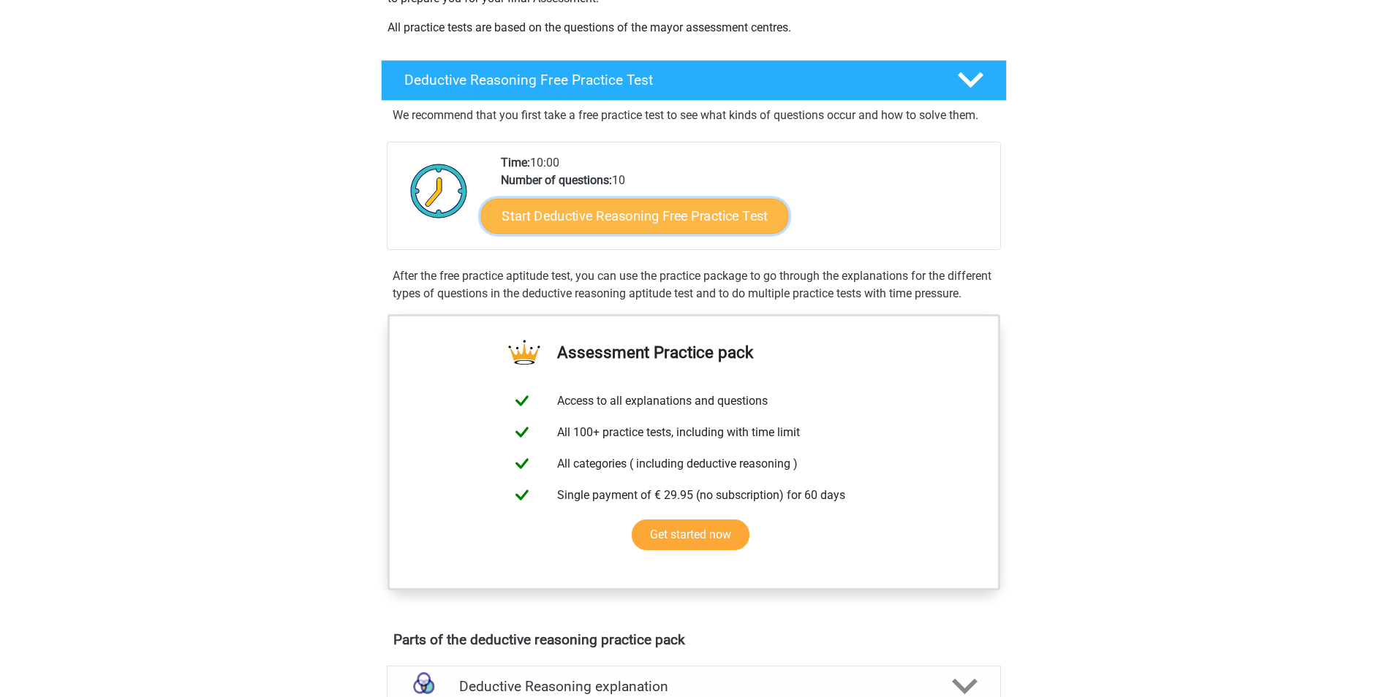
click at [699, 221] on link "Start Deductive Reasoning Free Practice Test" at bounding box center [634, 215] width 308 height 35
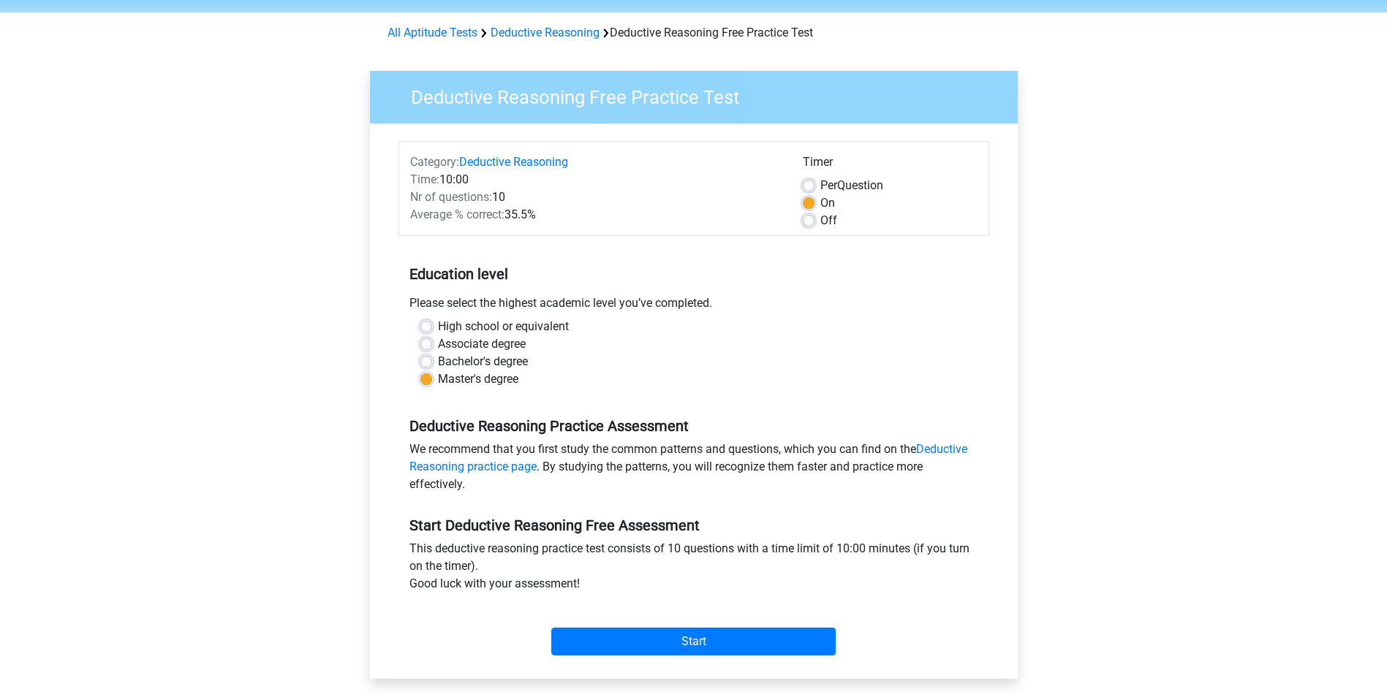
scroll to position [146, 0]
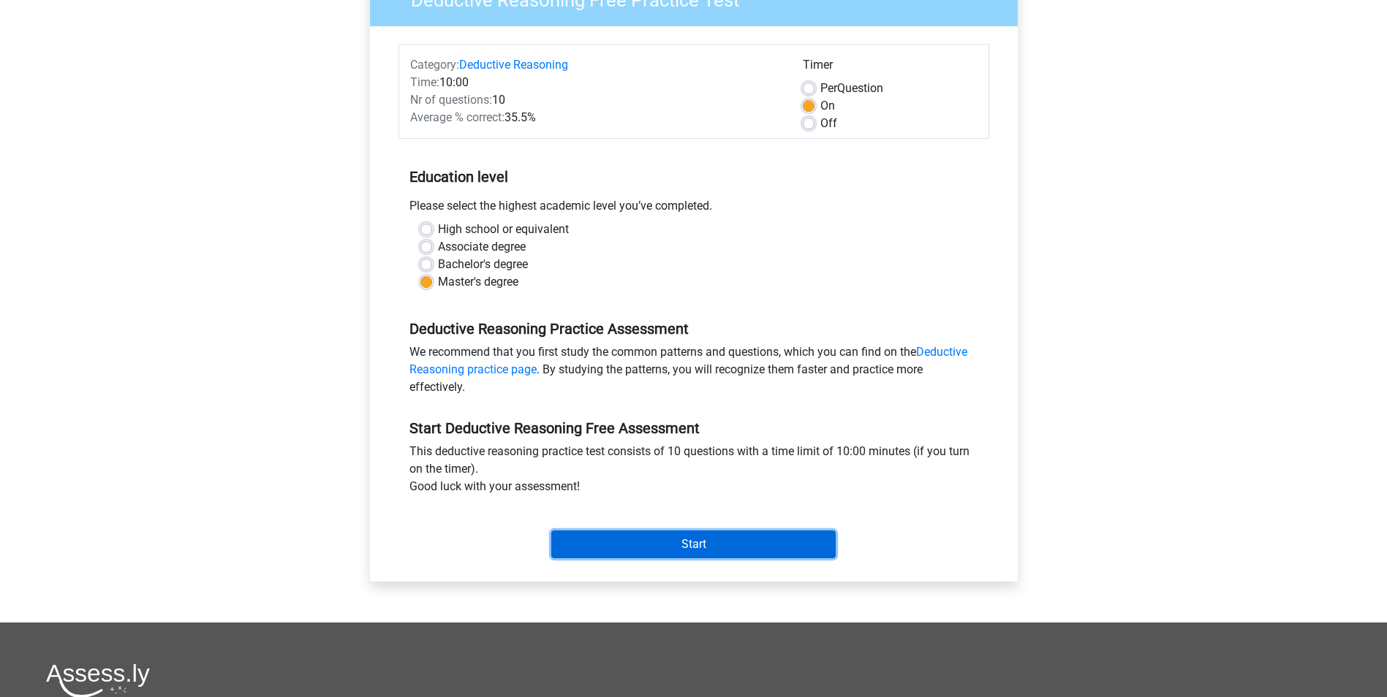
click at [681, 547] on input "Start" at bounding box center [693, 545] width 284 height 28
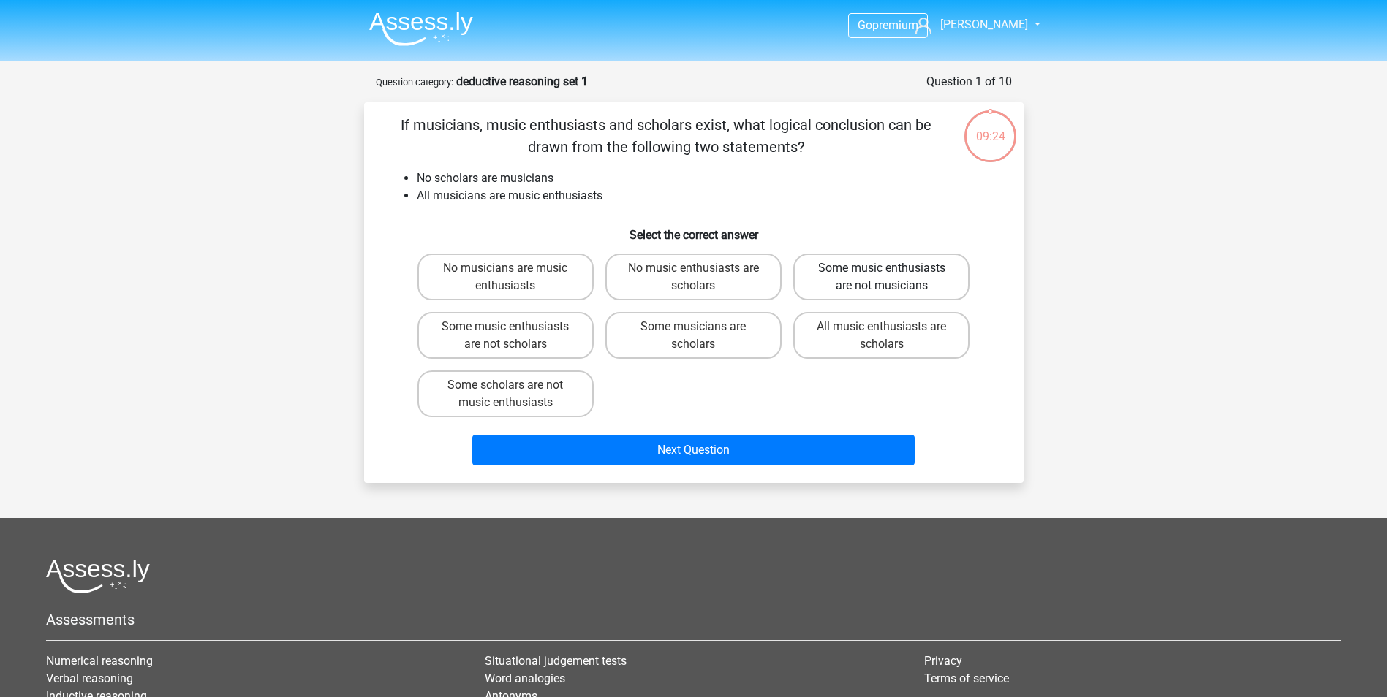
click at [845, 275] on label "Some music enthusiasts are not musicians" at bounding box center [881, 277] width 176 height 47
click at [882, 275] on input "Some music enthusiasts are not musicians" at bounding box center [887, 273] width 10 height 10
radio input "true"
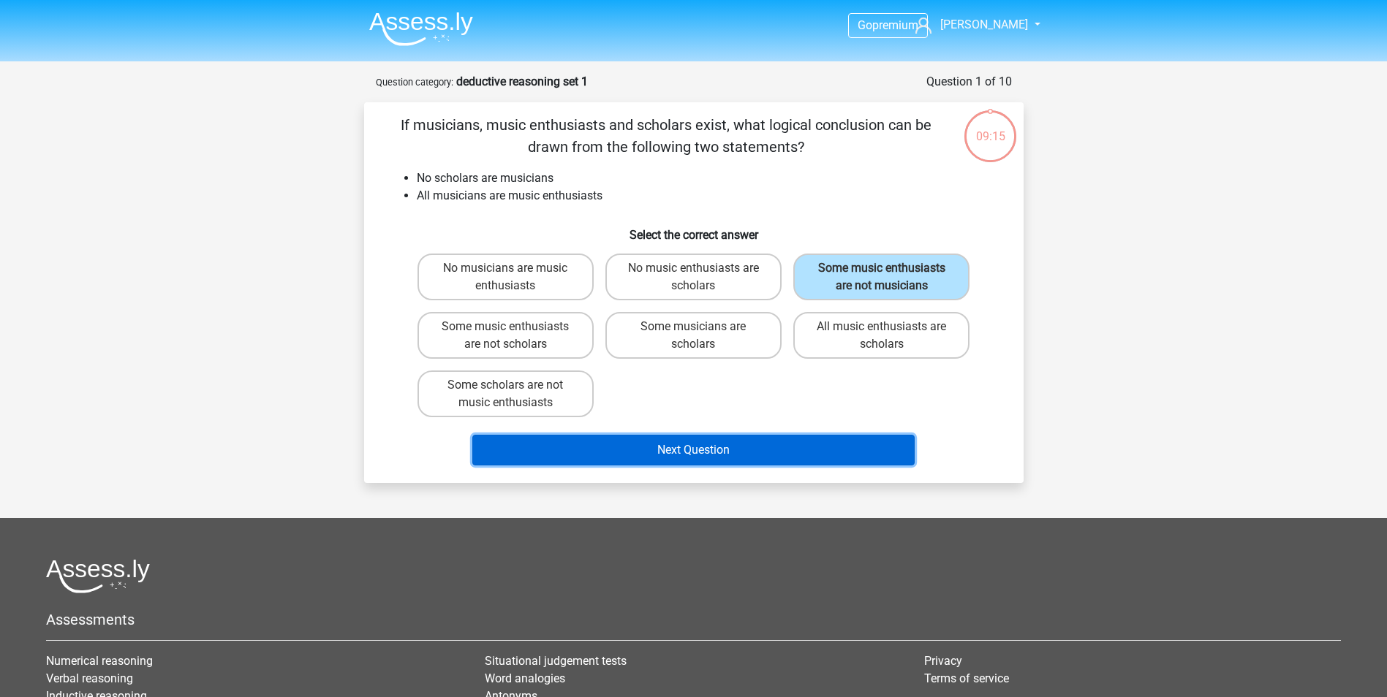
click at [686, 464] on button "Next Question" at bounding box center [693, 450] width 442 height 31
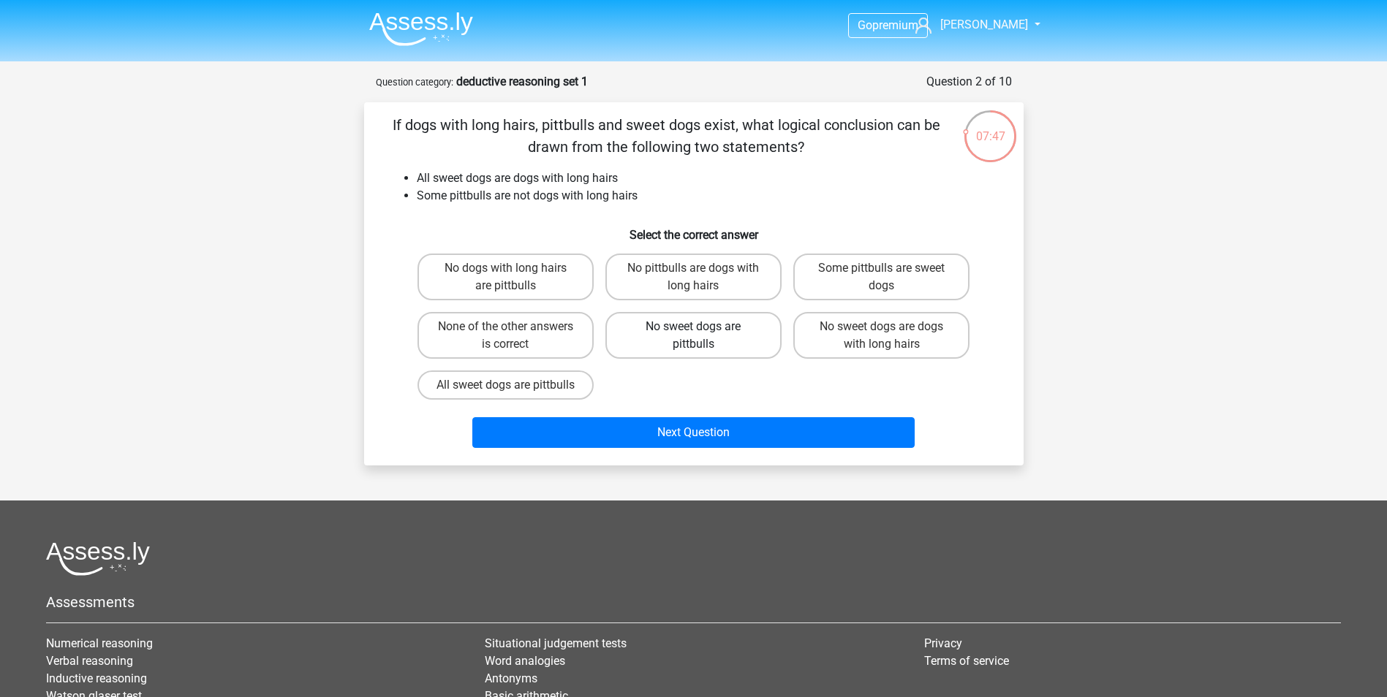
click at [679, 332] on label "No sweet dogs are pittbulls" at bounding box center [693, 335] width 176 height 47
click at [693, 332] on input "No sweet dogs are pittbulls" at bounding box center [698, 332] width 10 height 10
radio input "true"
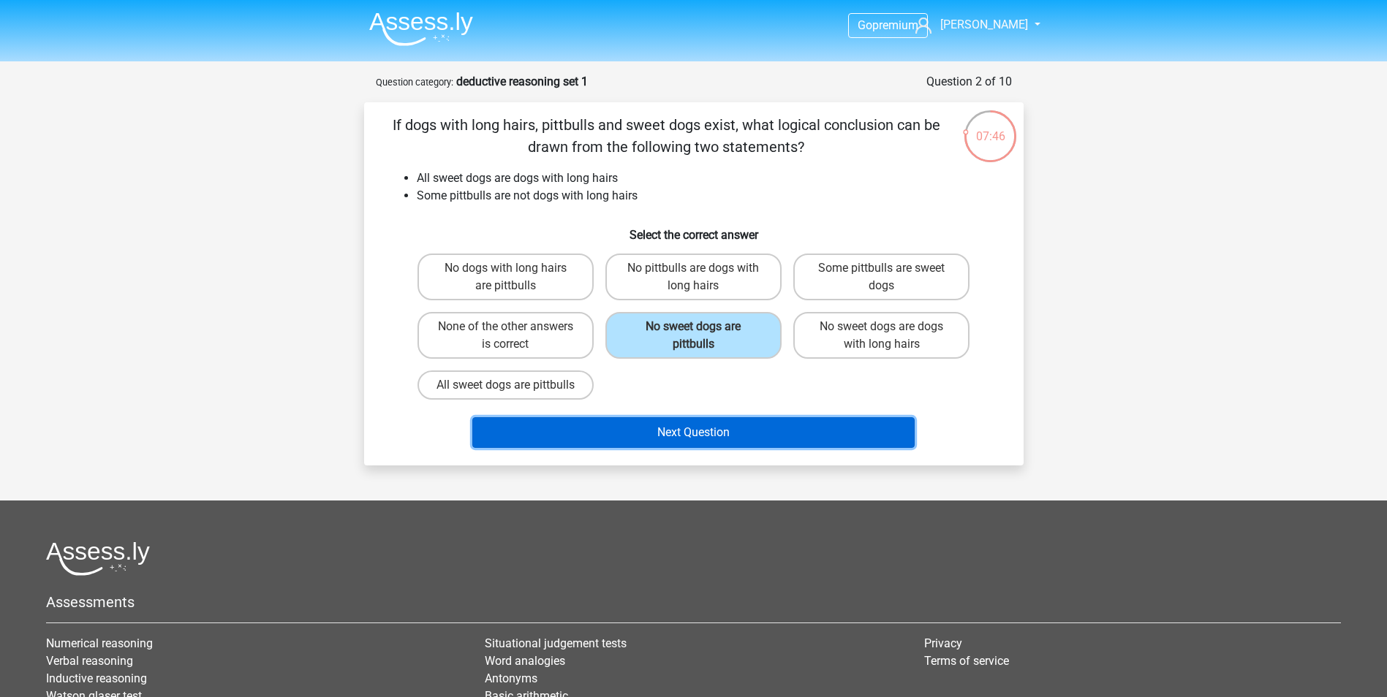
click at [690, 448] on button "Next Question" at bounding box center [693, 432] width 442 height 31
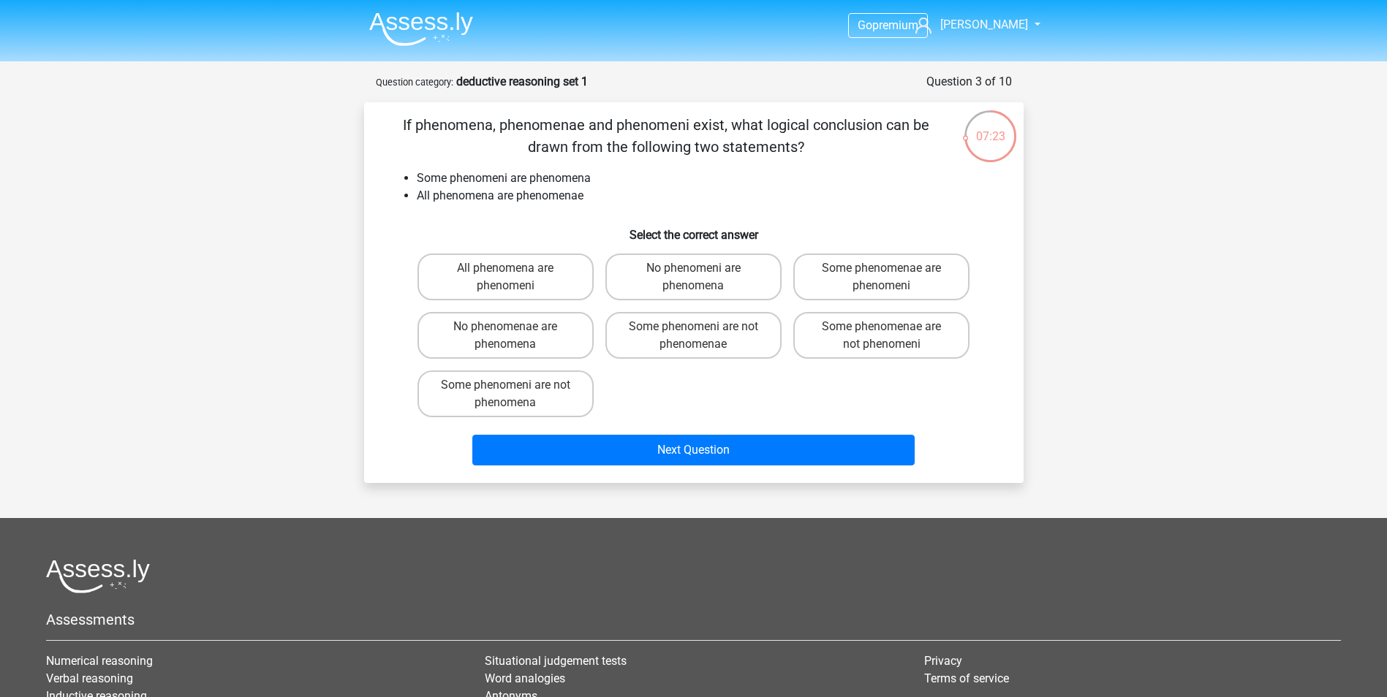
click at [884, 270] on input "Some phenomenae are phenomeni" at bounding box center [887, 273] width 10 height 10
radio input "true"
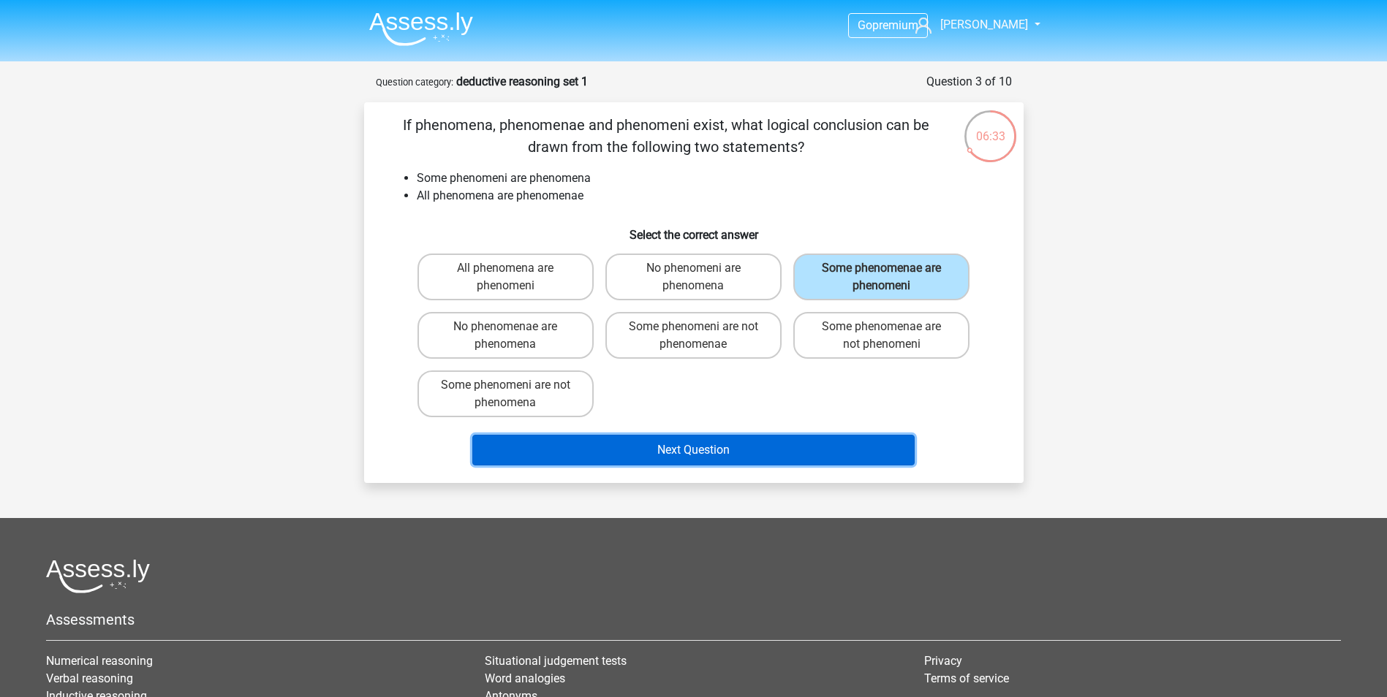
click at [729, 450] on button "Next Question" at bounding box center [693, 450] width 442 height 31
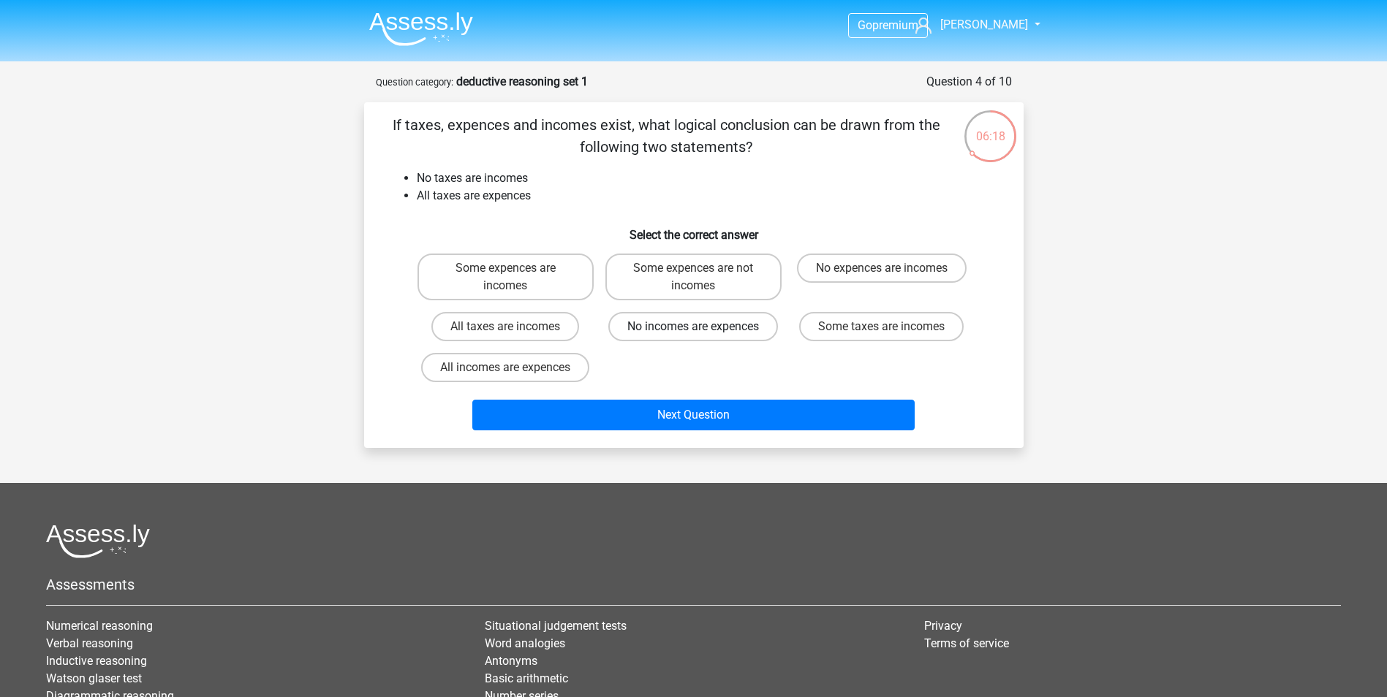
click at [708, 330] on label "No incomes are expences" at bounding box center [693, 326] width 170 height 29
click at [702, 330] on input "No incomes are expences" at bounding box center [698, 332] width 10 height 10
radio input "true"
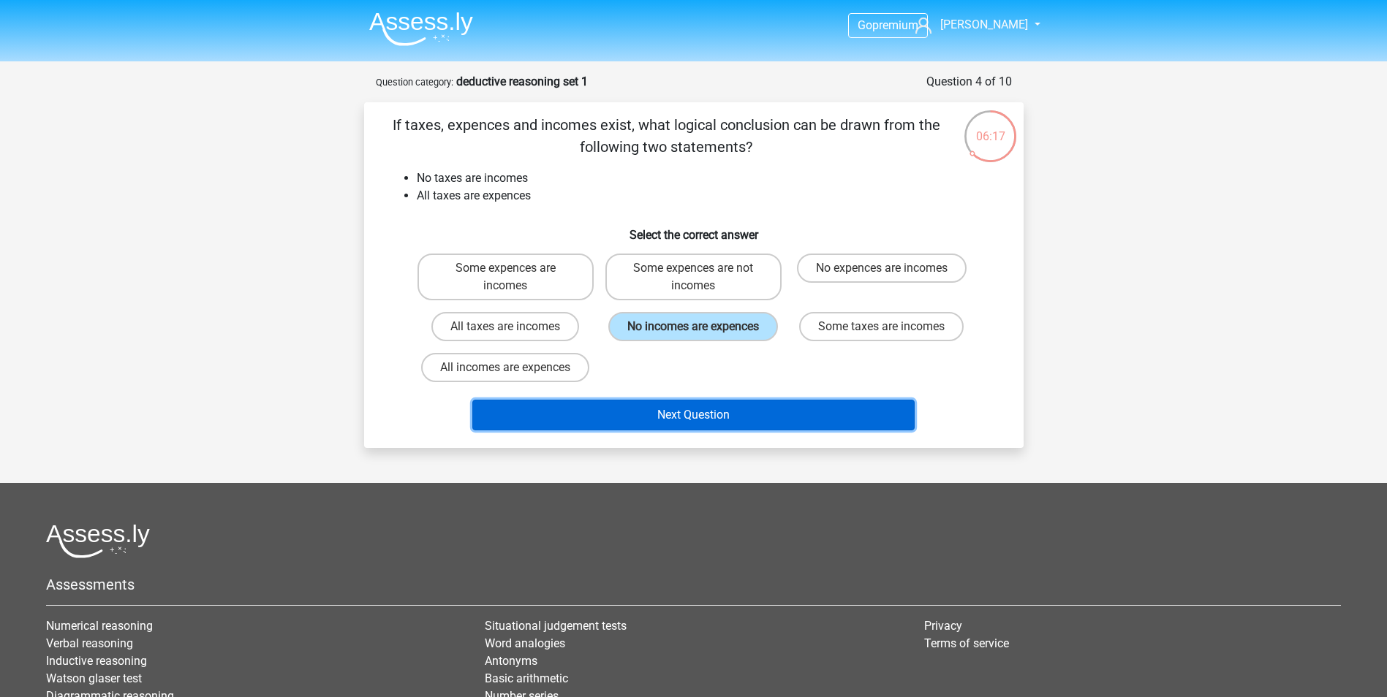
click at [704, 418] on button "Next Question" at bounding box center [693, 415] width 442 height 31
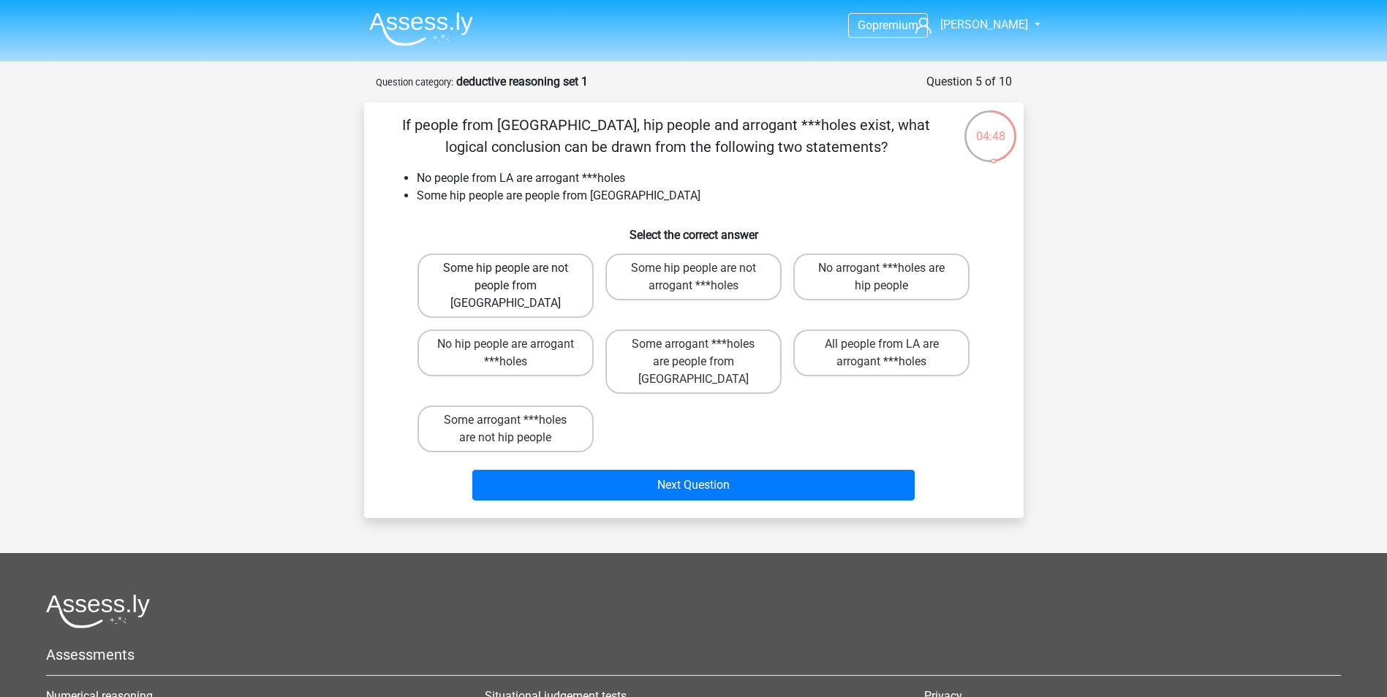
click at [555, 272] on label "Some hip people are not people from LA" at bounding box center [505, 286] width 176 height 64
click at [515, 272] on input "Some hip people are not people from LA" at bounding box center [510, 273] width 10 height 10
radio input "true"
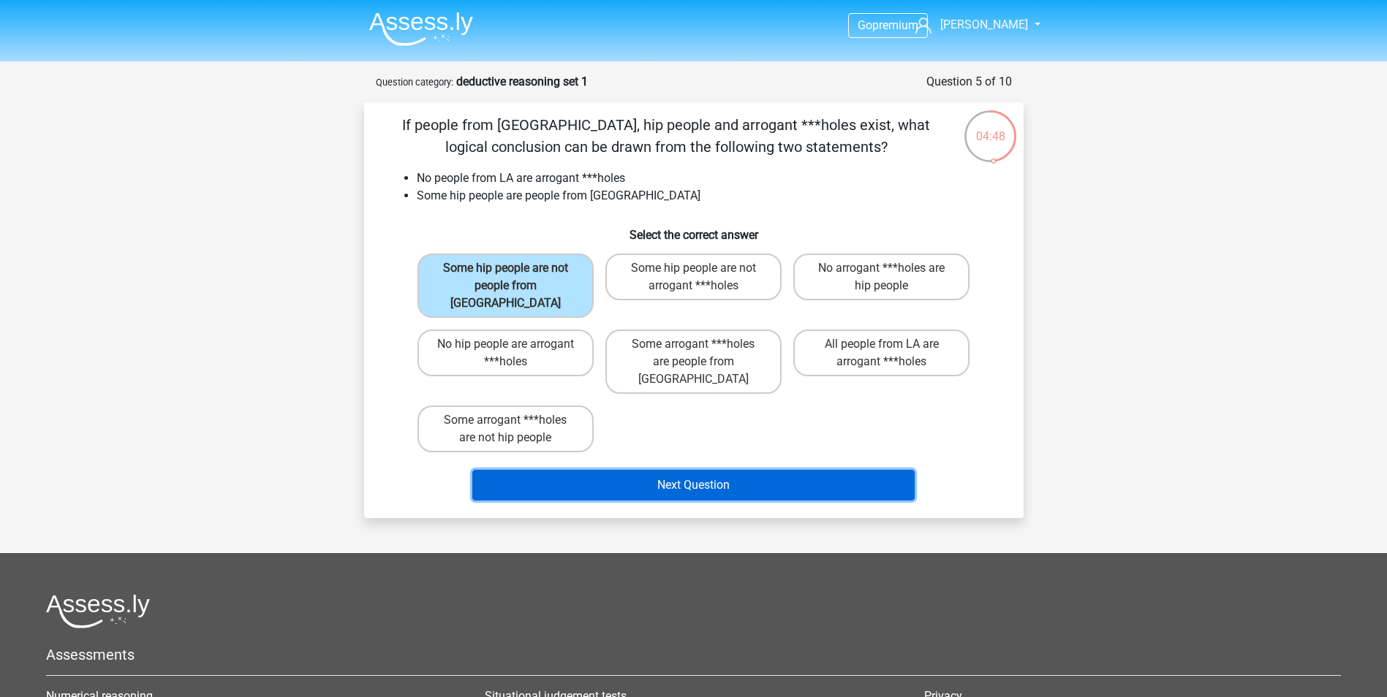
click at [702, 470] on button "Next Question" at bounding box center [693, 485] width 442 height 31
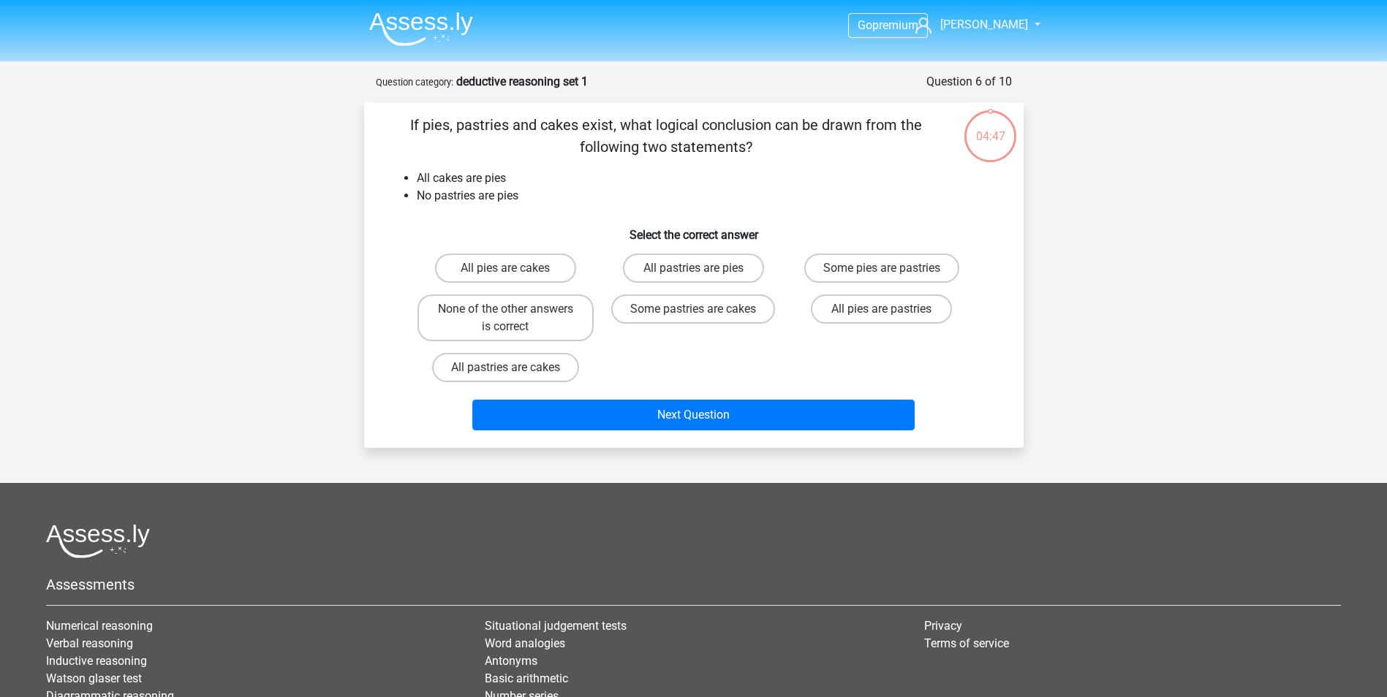
scroll to position [73, 0]
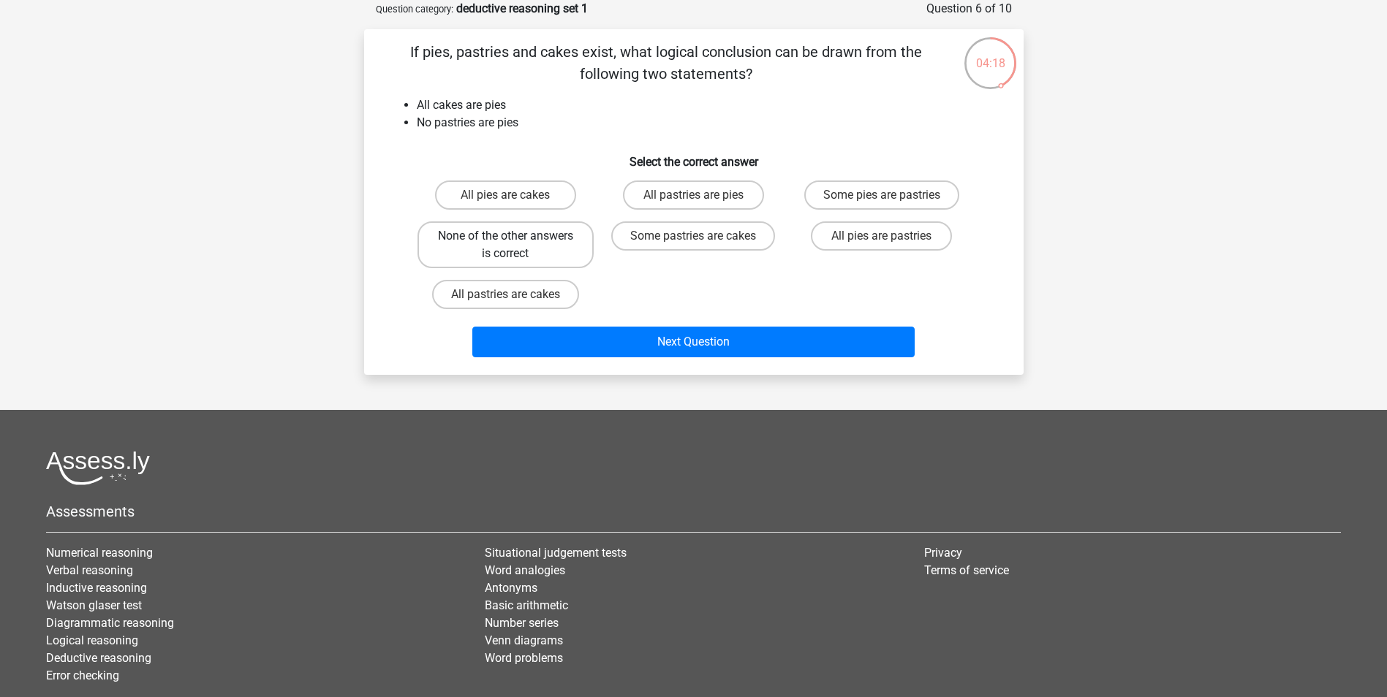
click at [534, 248] on label "None of the other answers is correct" at bounding box center [505, 244] width 176 height 47
click at [515, 246] on input "None of the other answers is correct" at bounding box center [510, 241] width 10 height 10
radio input "true"
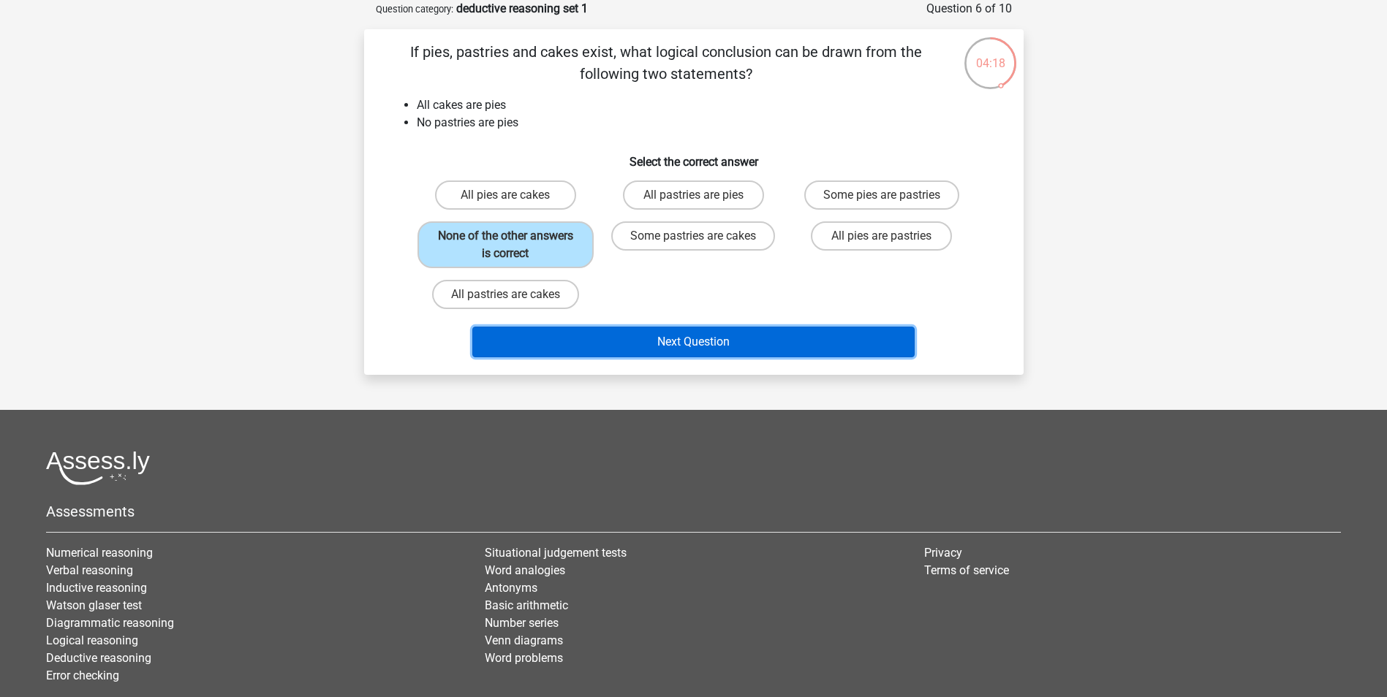
click at [694, 341] on button "Next Question" at bounding box center [693, 342] width 442 height 31
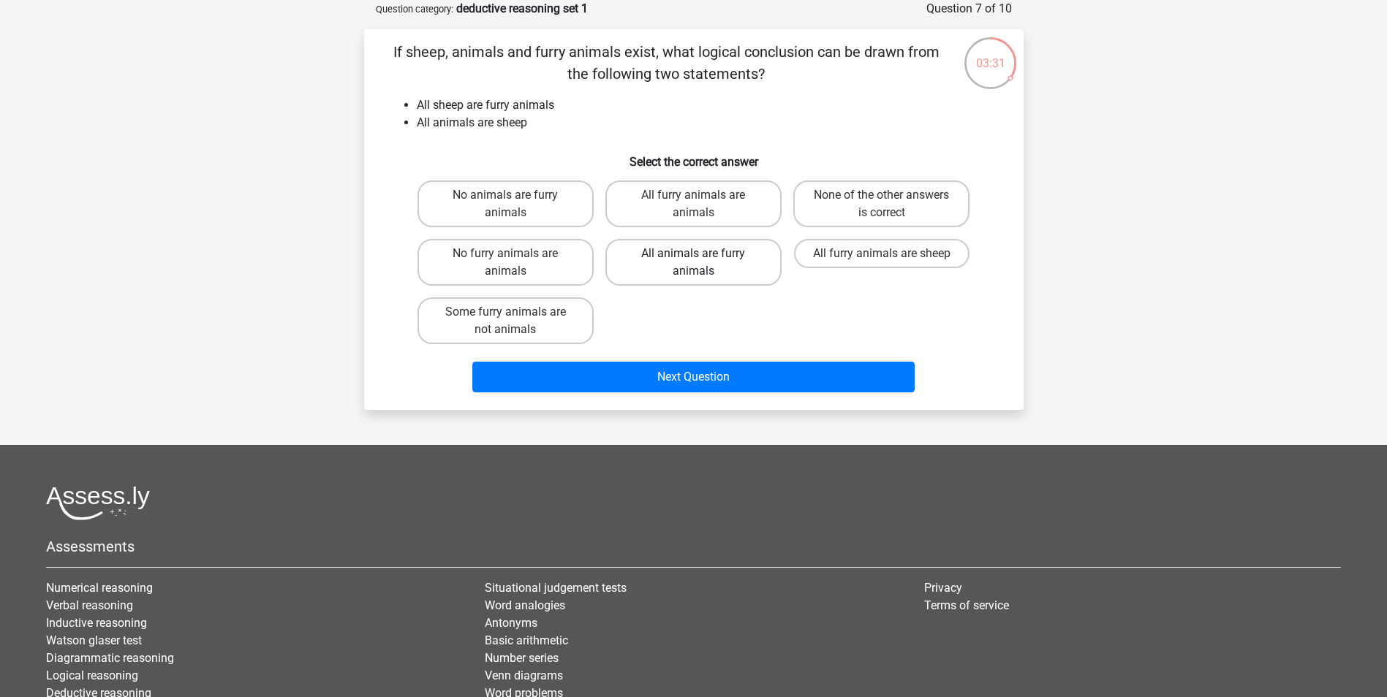
click at [689, 265] on label "All animals are furry animals" at bounding box center [693, 262] width 176 height 47
click at [693, 263] on input "All animals are furry animals" at bounding box center [698, 259] width 10 height 10
radio input "true"
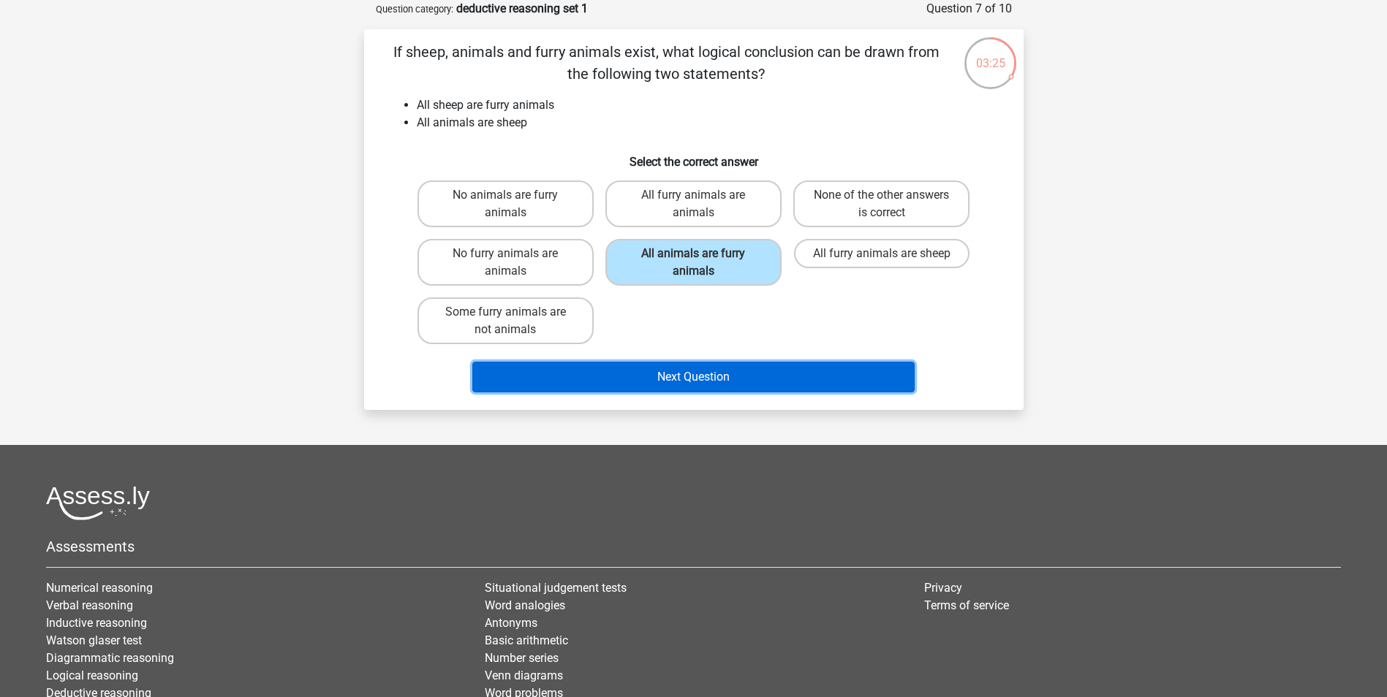
click at [696, 383] on button "Next Question" at bounding box center [693, 377] width 442 height 31
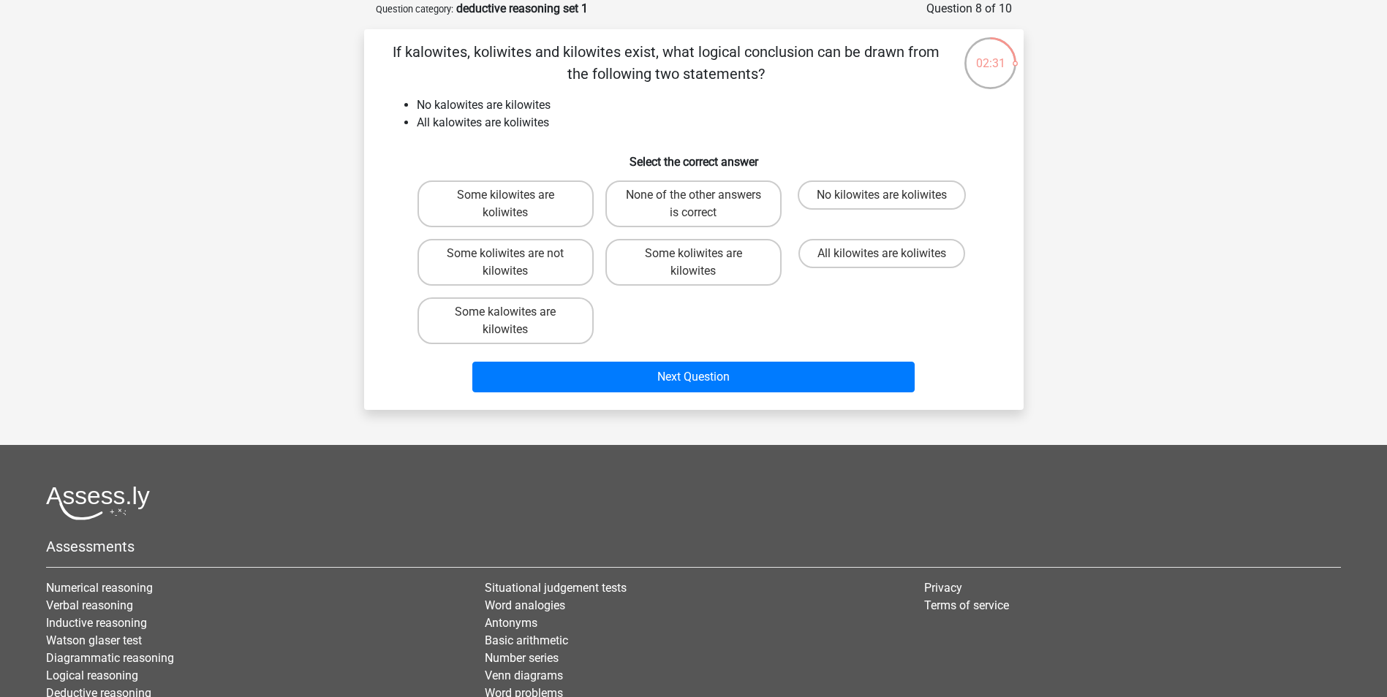
click at [512, 258] on input "Some koliwites are not kilowites" at bounding box center [510, 259] width 10 height 10
radio input "true"
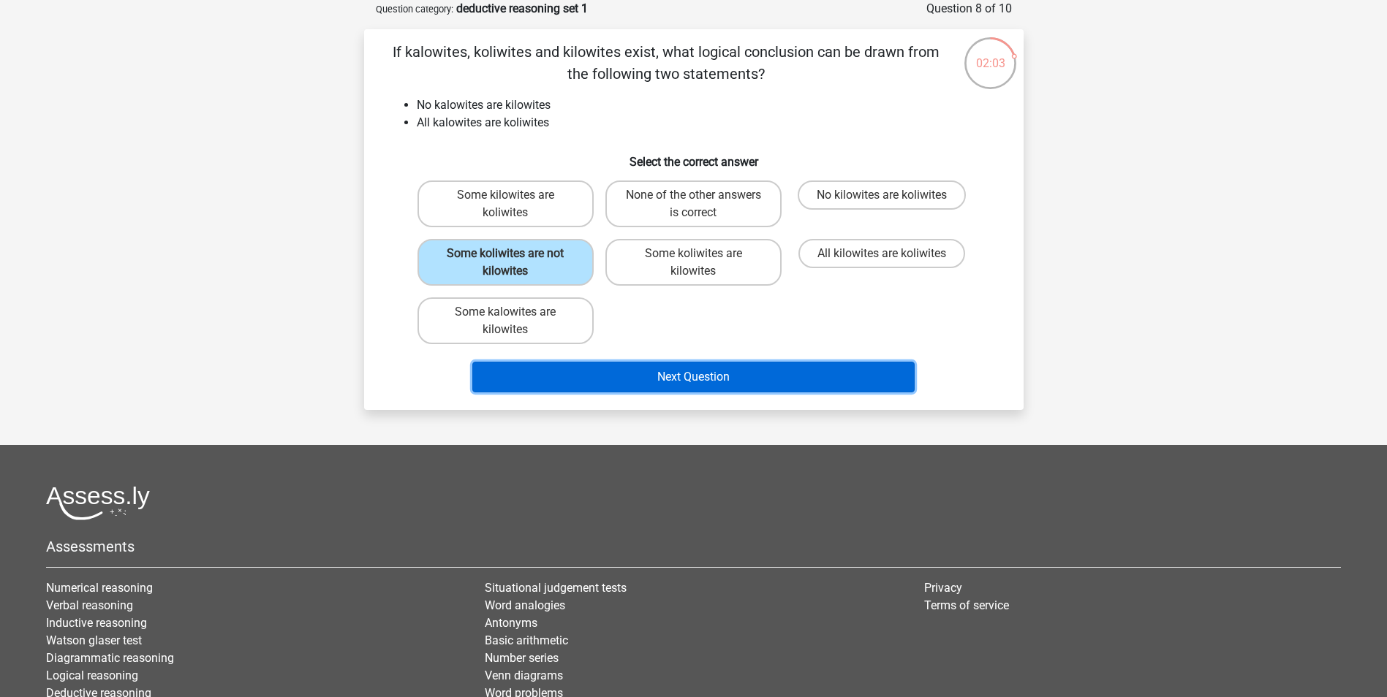
click at [697, 382] on button "Next Question" at bounding box center [693, 377] width 442 height 31
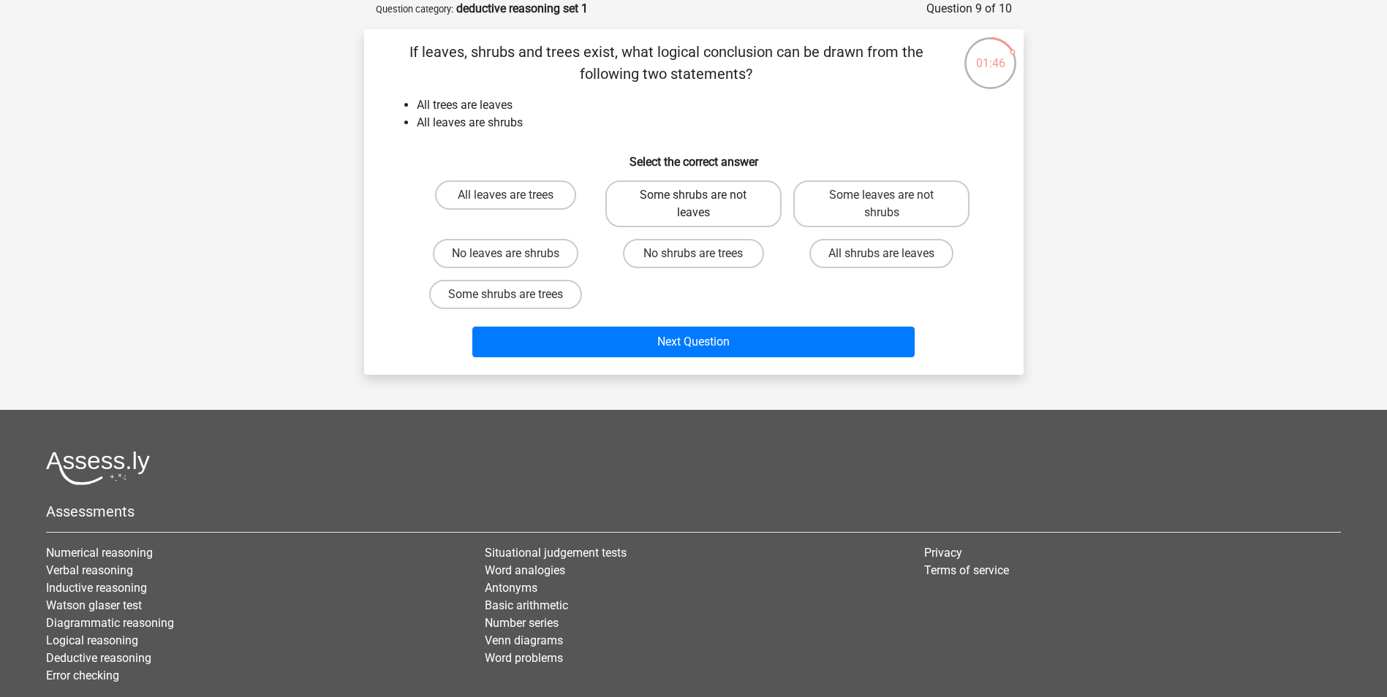
click at [719, 205] on label "Some shrubs are not leaves" at bounding box center [693, 204] width 176 height 47
click at [702, 205] on input "Some shrubs are not leaves" at bounding box center [698, 200] width 10 height 10
radio input "true"
click at [564, 296] on label "Some shrubs are trees" at bounding box center [505, 294] width 153 height 29
click at [515, 296] on input "Some shrubs are trees" at bounding box center [510, 300] width 10 height 10
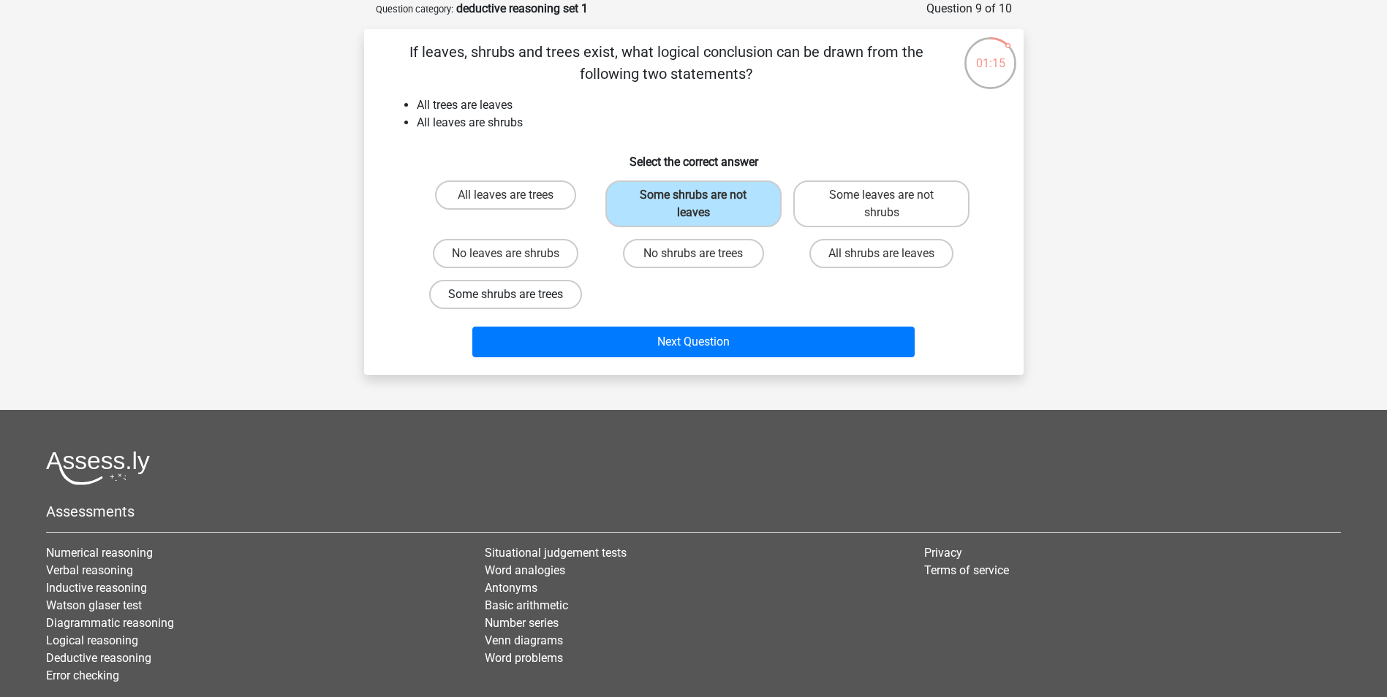
radio input "true"
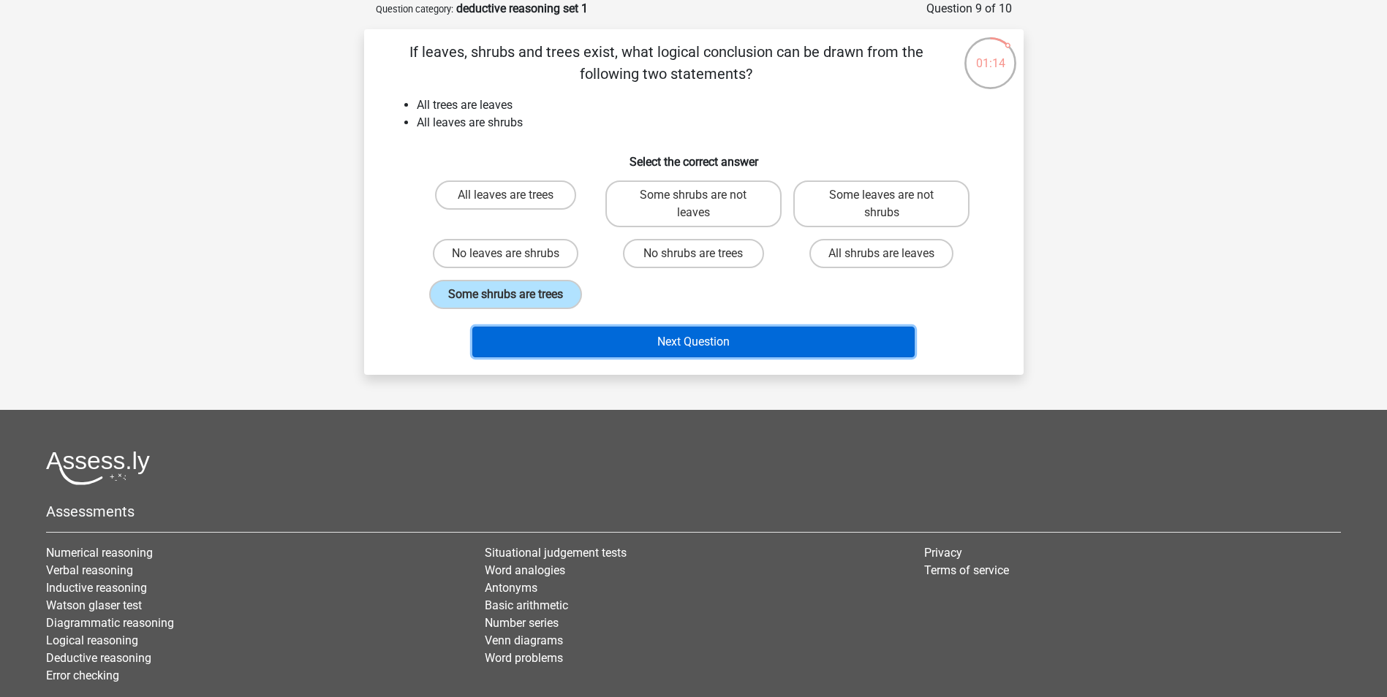
click at [664, 354] on button "Next Question" at bounding box center [693, 342] width 442 height 31
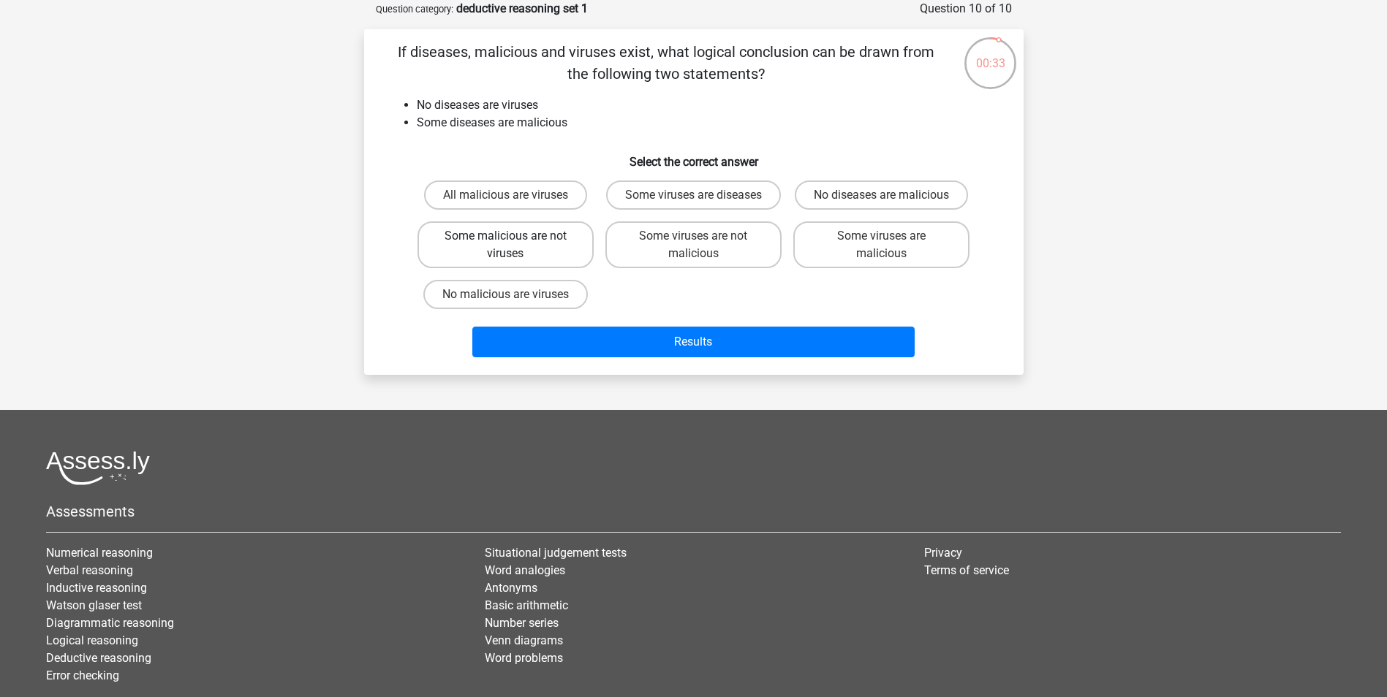
click at [571, 248] on label "Some malicious are not viruses" at bounding box center [505, 244] width 176 height 47
click at [515, 246] on input "Some malicious are not viruses" at bounding box center [510, 241] width 10 height 10
radio input "true"
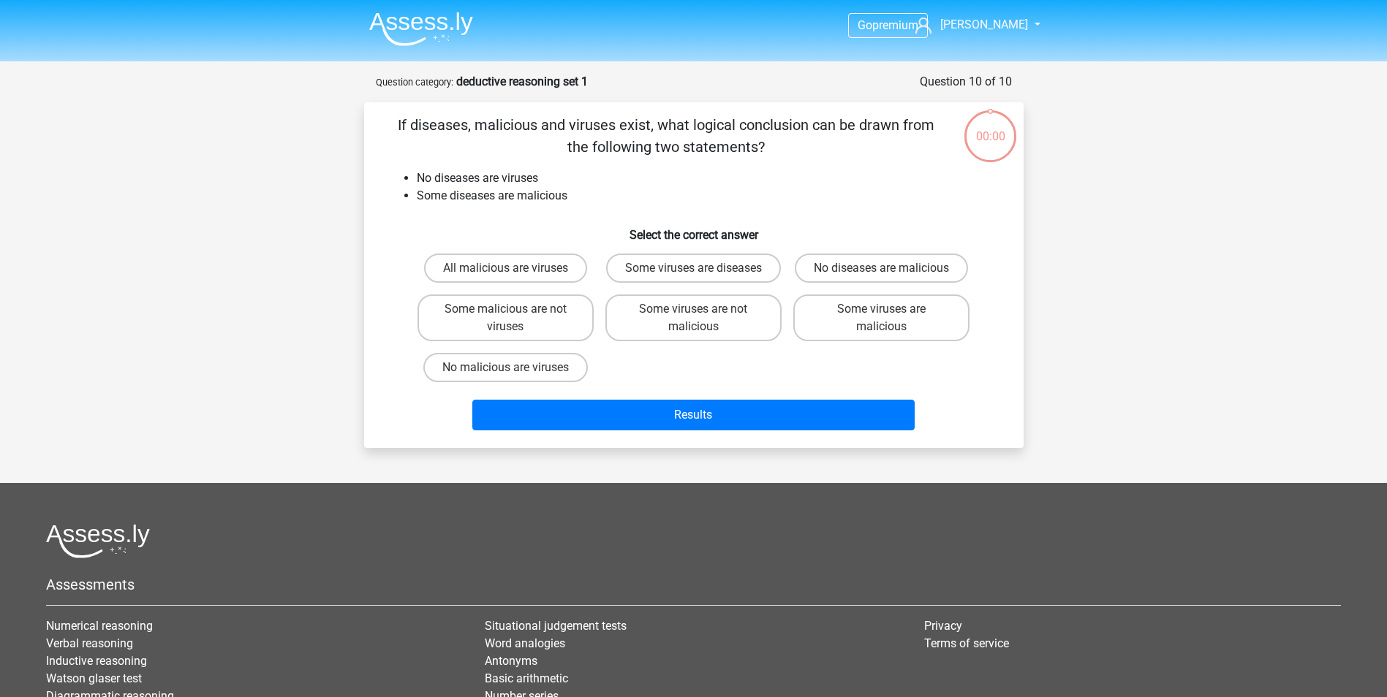
scroll to position [73, 0]
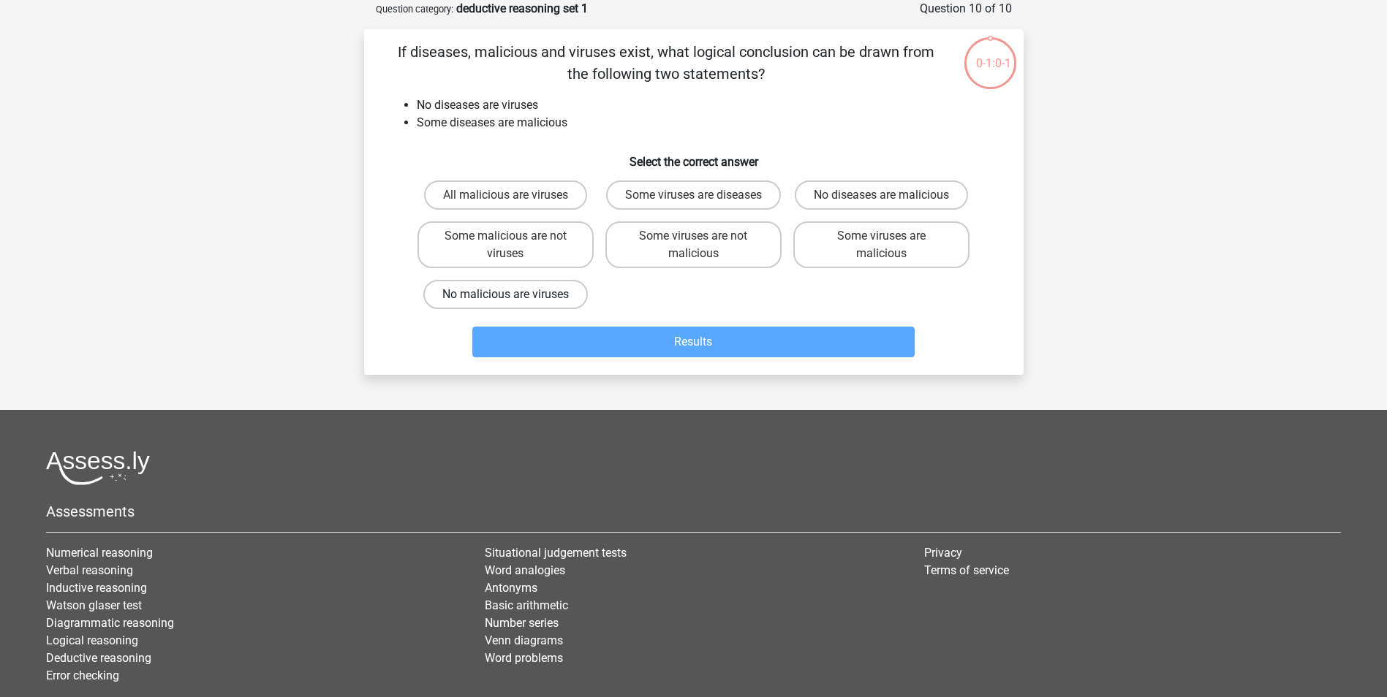
drag, startPoint x: 562, startPoint y: 303, endPoint x: 575, endPoint y: 328, distance: 28.4
click at [561, 304] on label "No malicious are viruses" at bounding box center [505, 294] width 164 height 29
click at [515, 304] on input "No malicious are viruses" at bounding box center [510, 300] width 10 height 10
radio input "true"
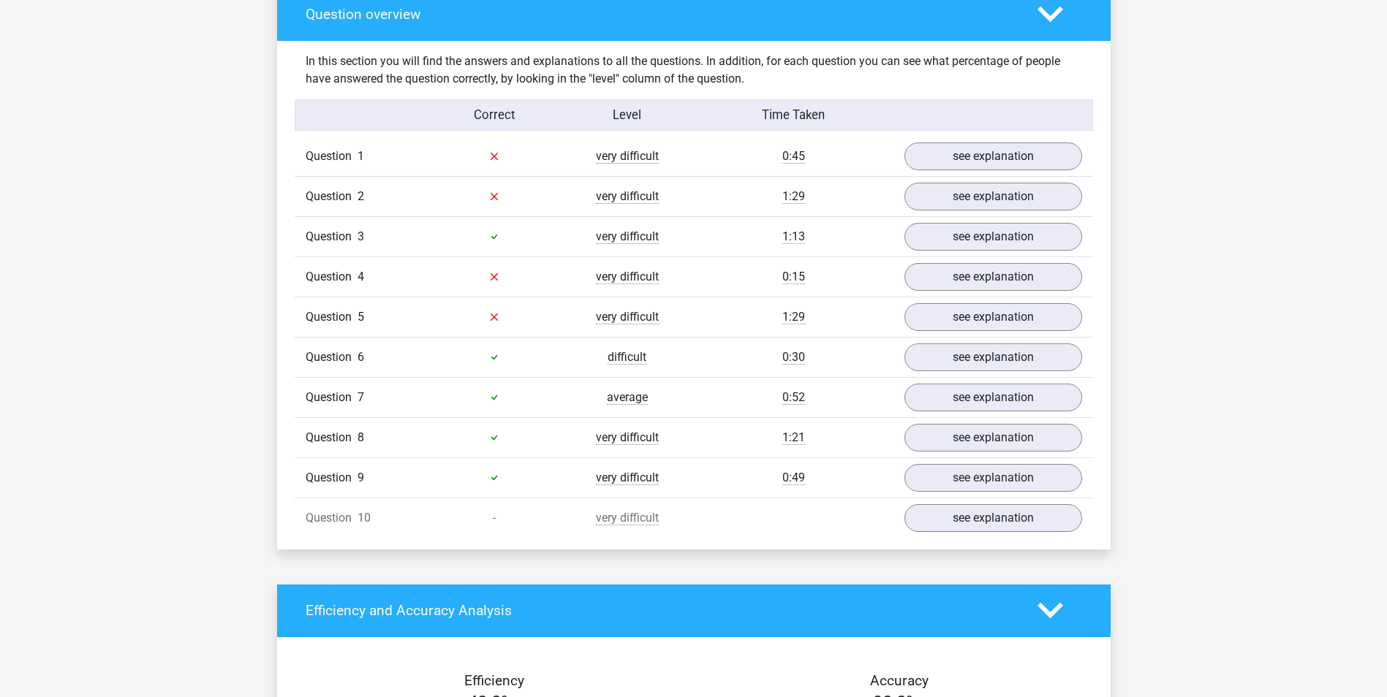
scroll to position [1023, 0]
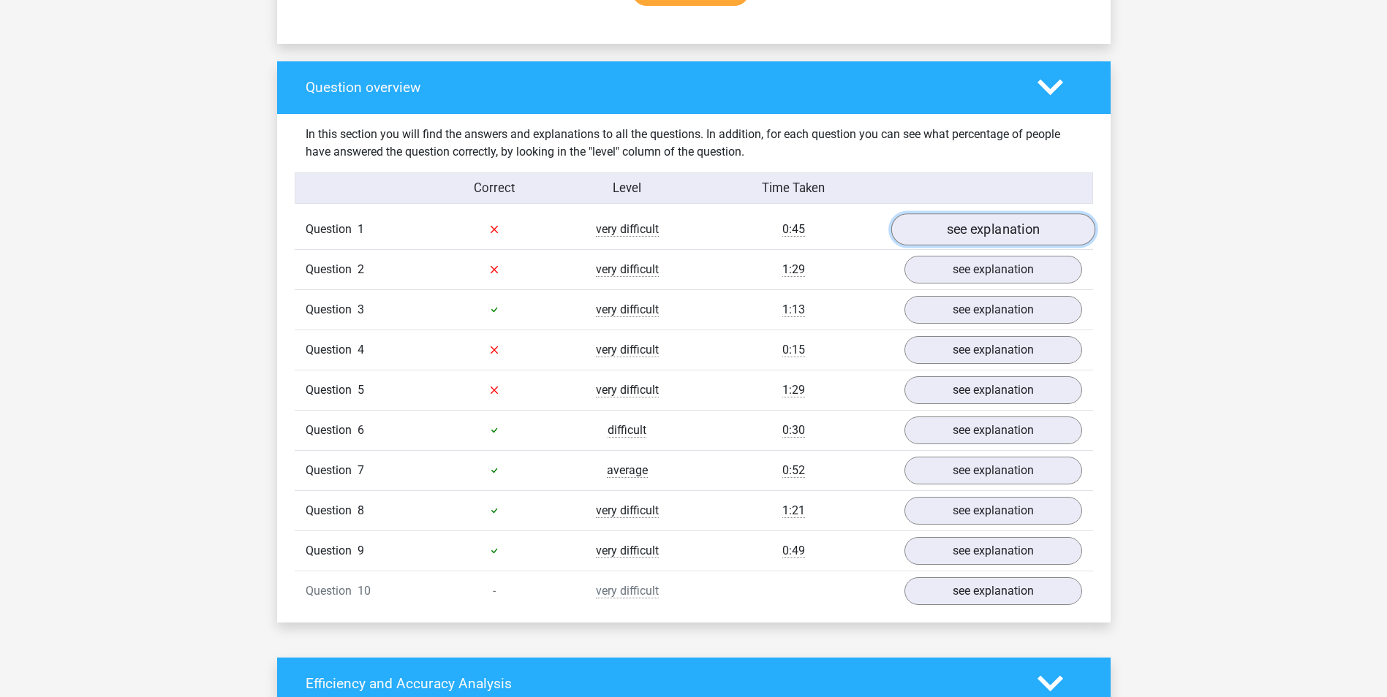
click at [1018, 227] on link "see explanation" at bounding box center [992, 229] width 204 height 32
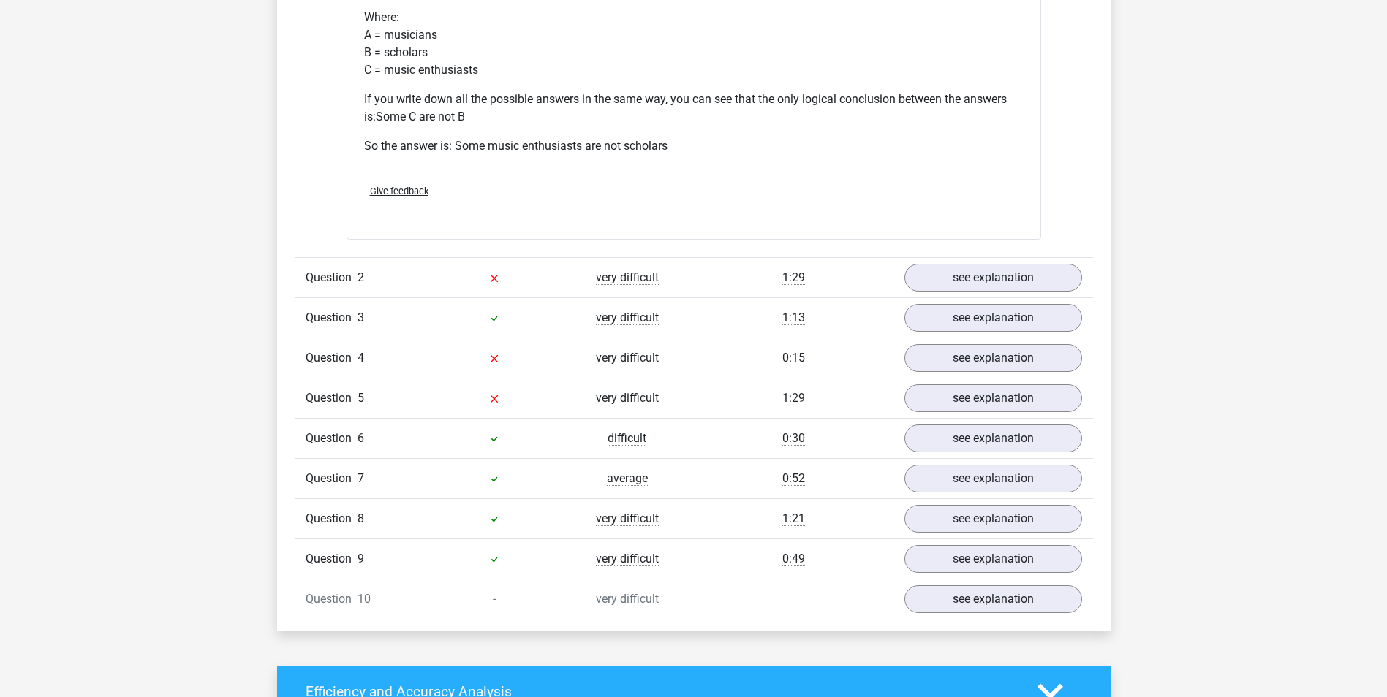
scroll to position [1535, 0]
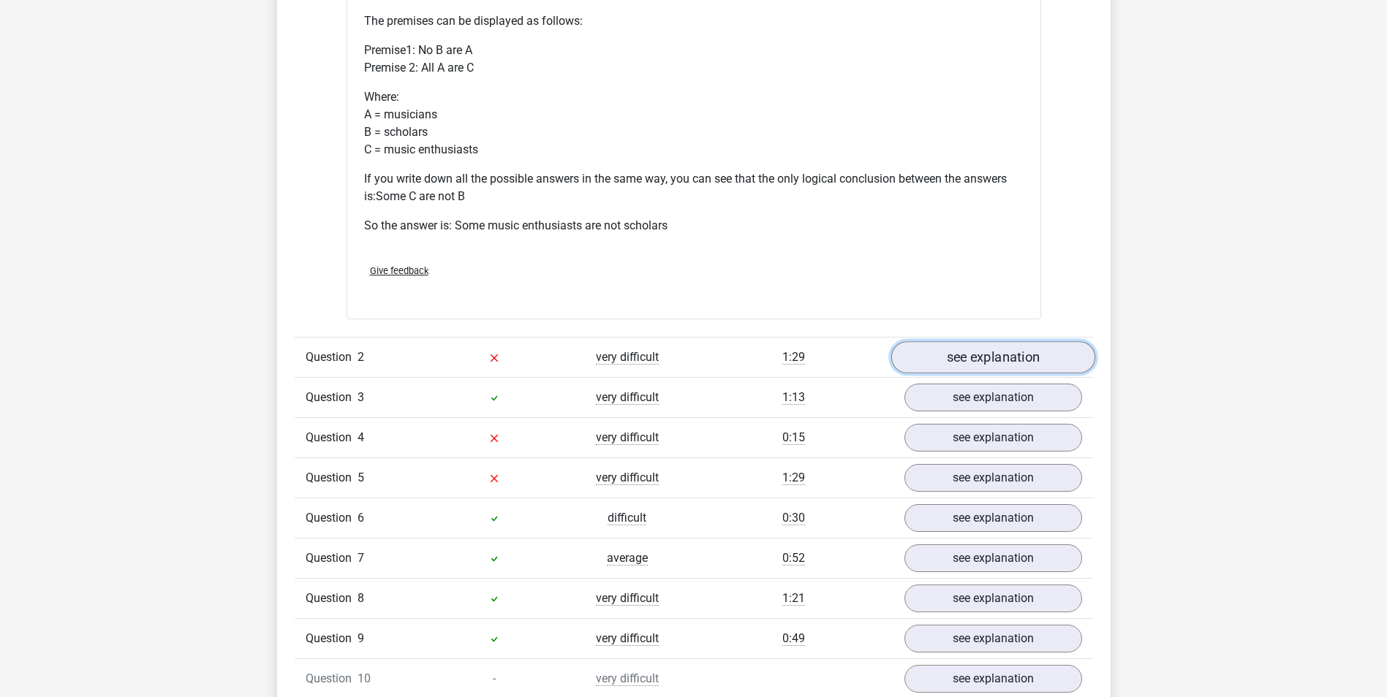
click at [981, 357] on link "see explanation" at bounding box center [992, 357] width 204 height 32
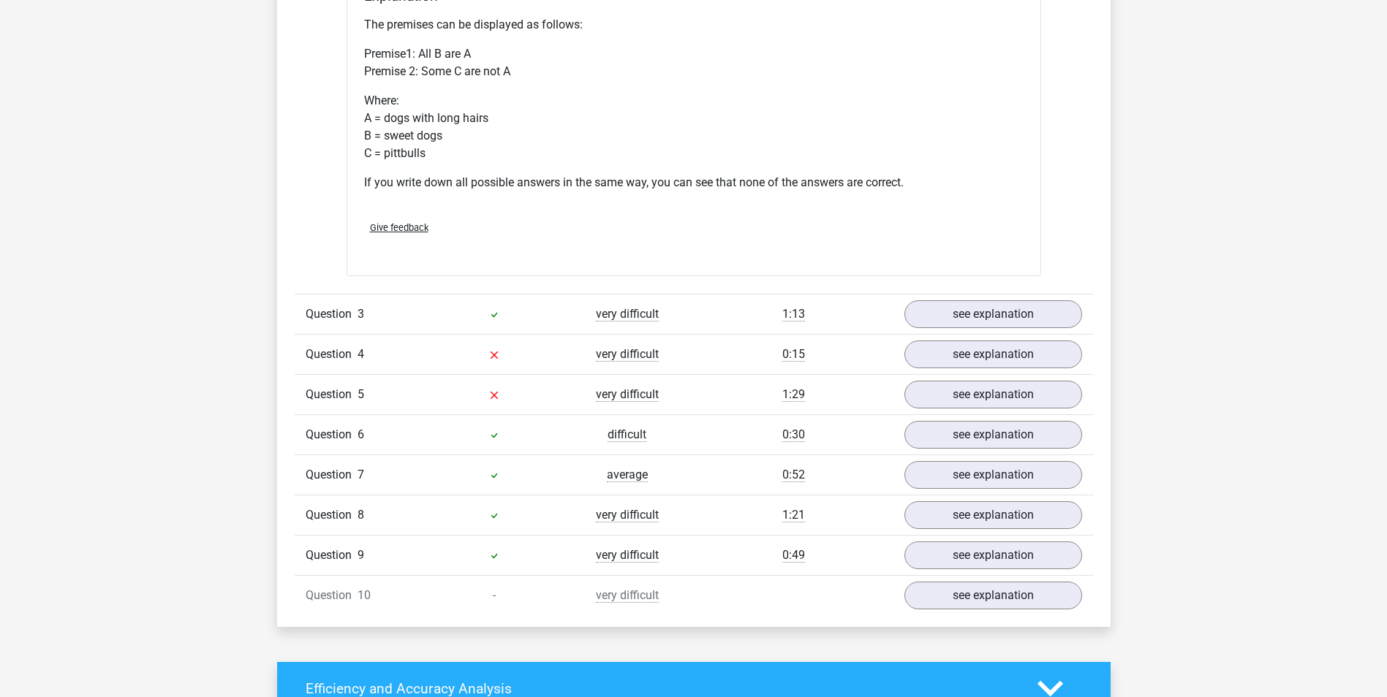
scroll to position [2193, 0]
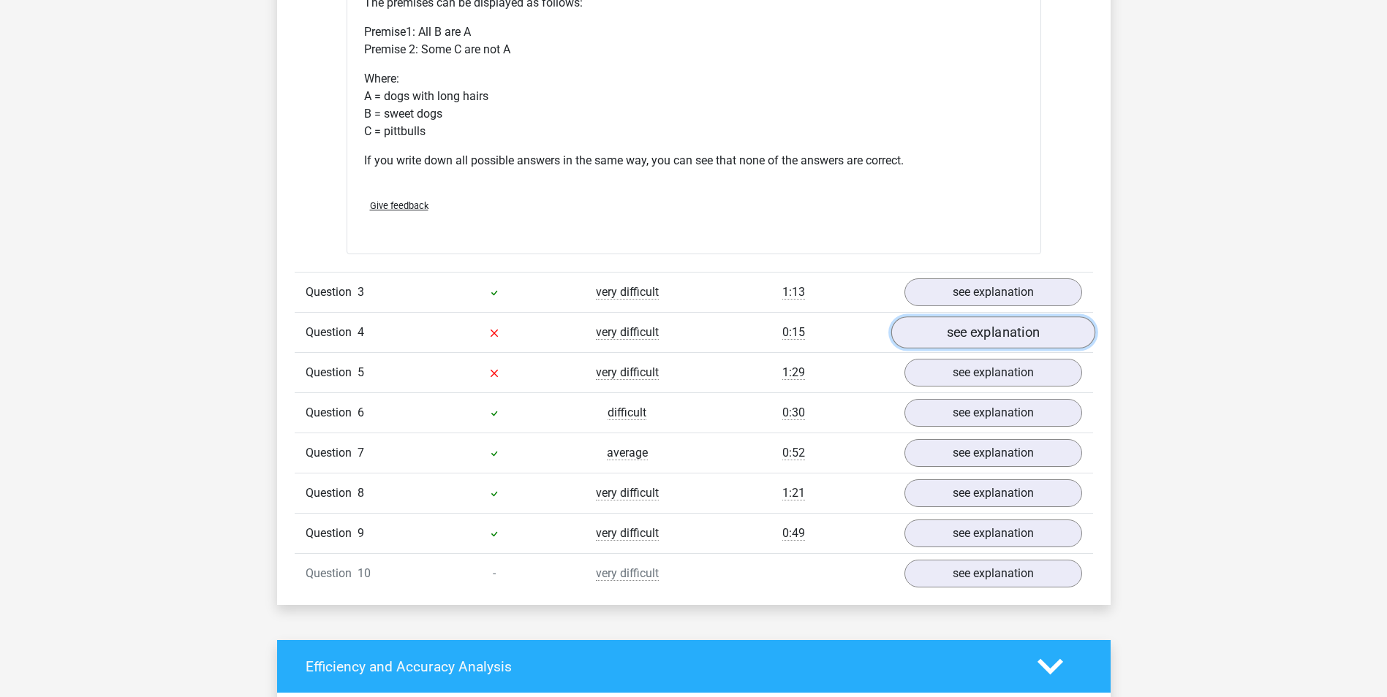
click at [982, 332] on link "see explanation" at bounding box center [992, 333] width 204 height 32
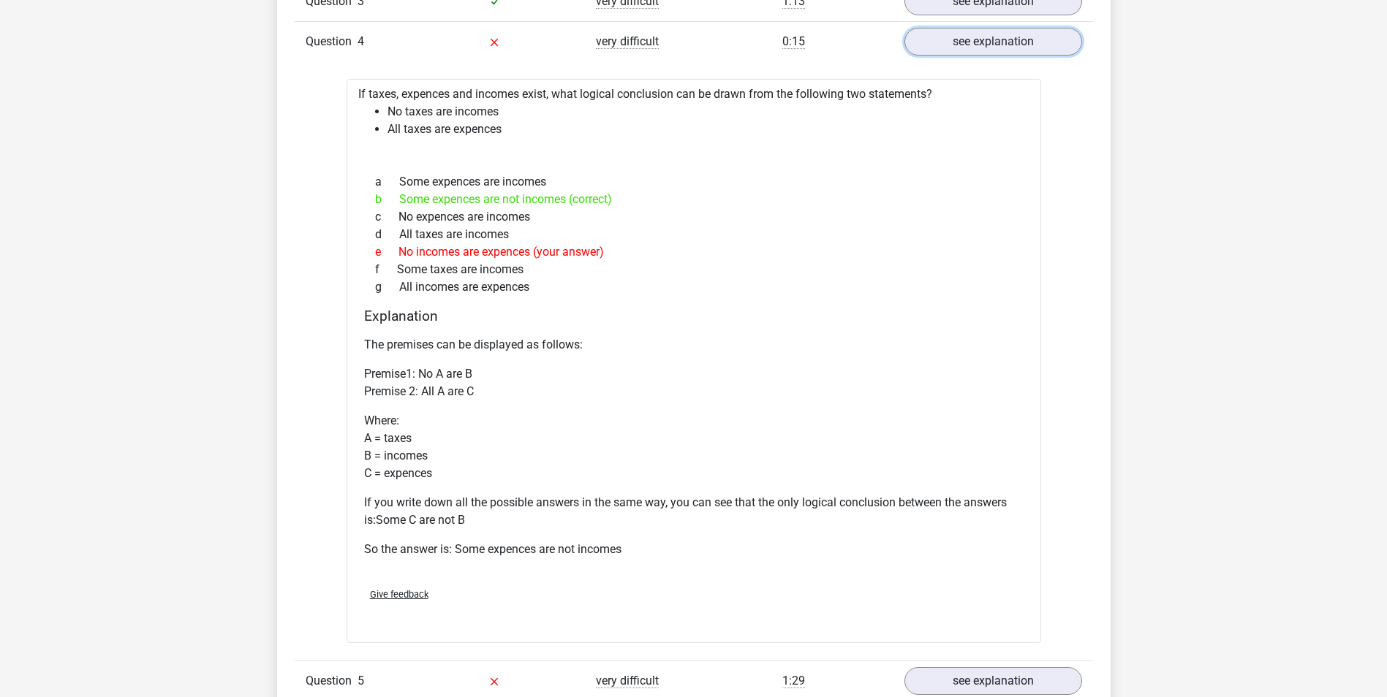
scroll to position [2339, 0]
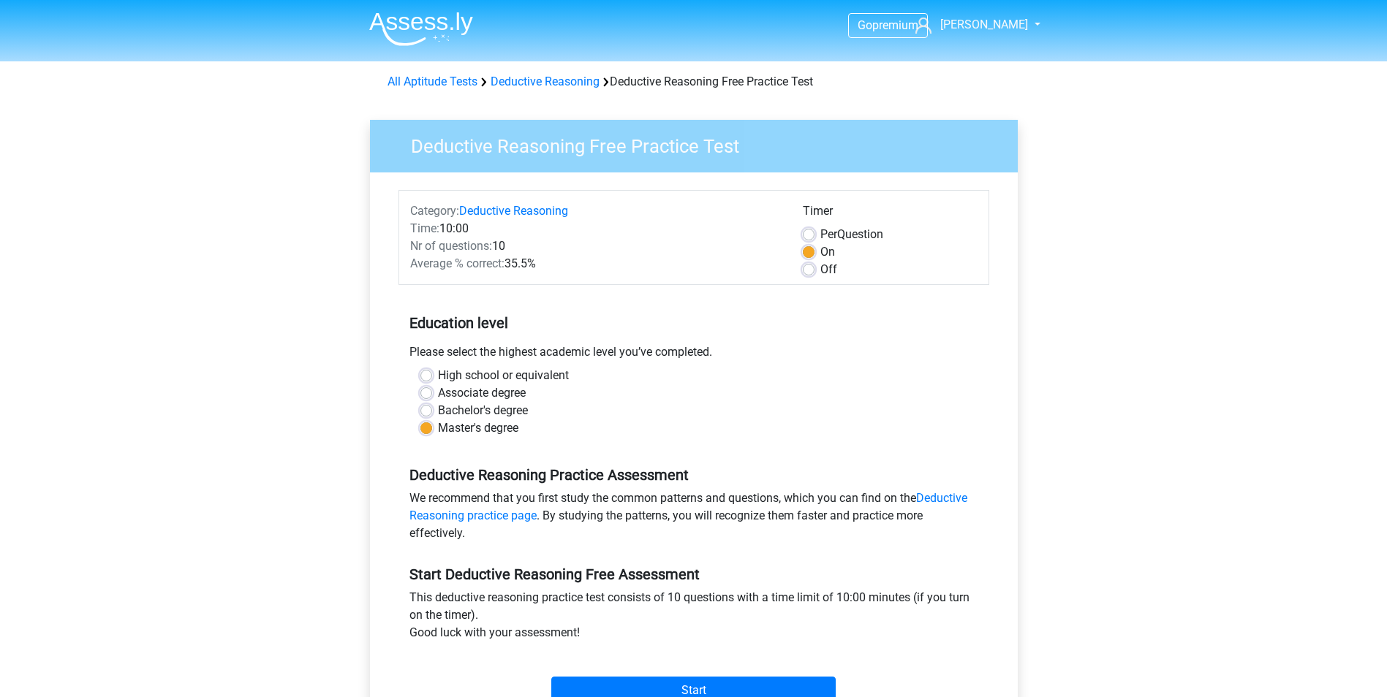
scroll to position [146, 0]
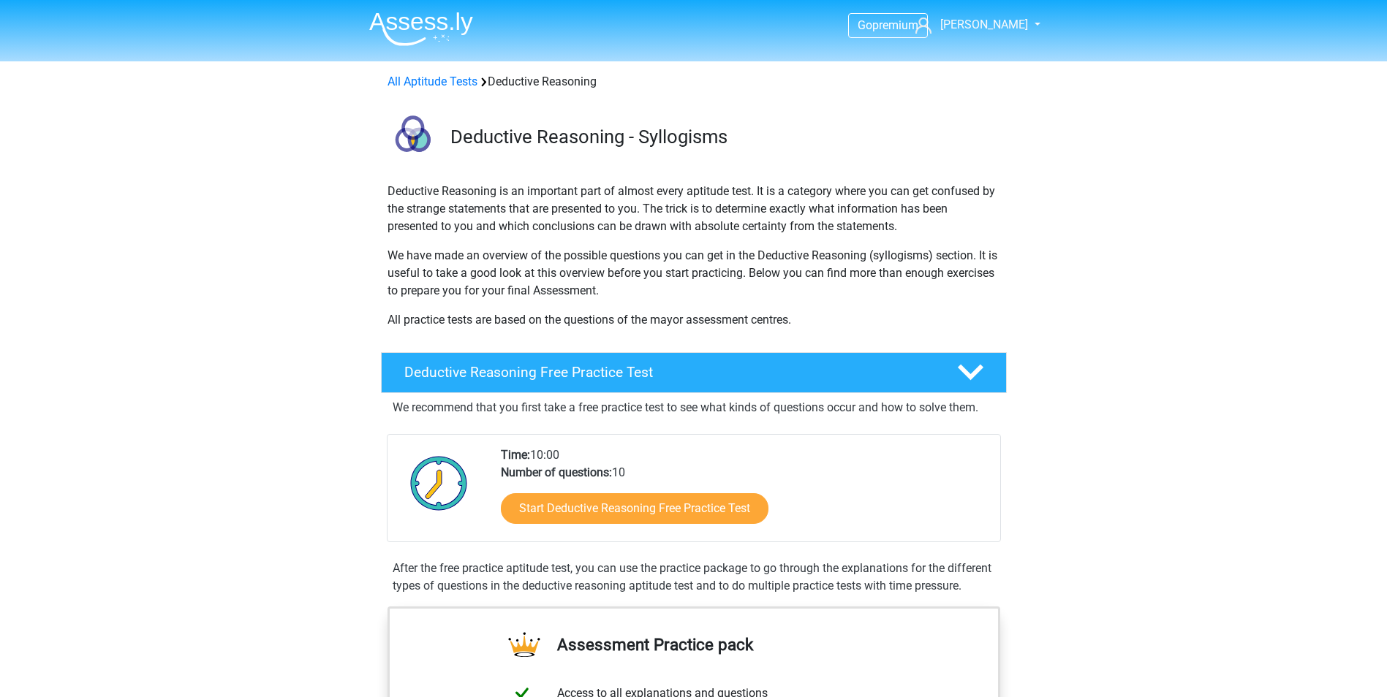
scroll to position [292, 0]
